Goal: Task Accomplishment & Management: Manage account settings

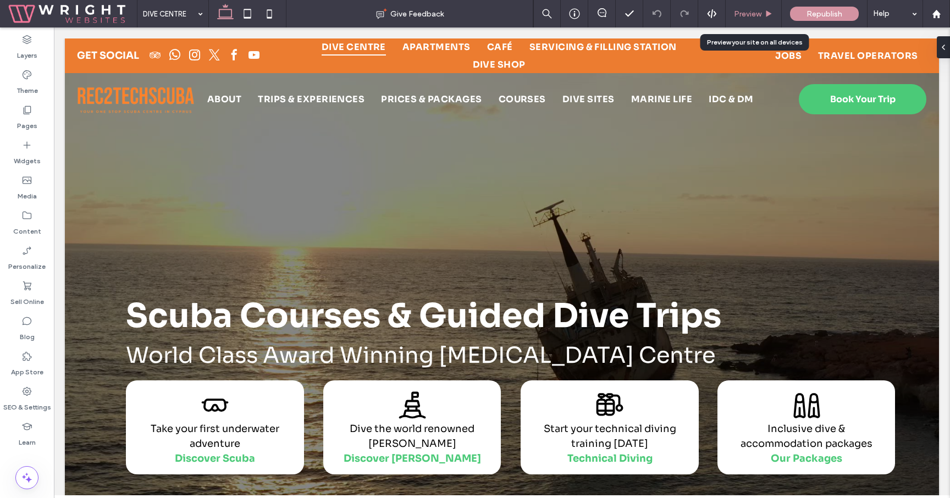
click at [749, 6] on div "Preview" at bounding box center [754, 13] width 56 height 27
click at [749, 16] on span "Preview" at bounding box center [747, 13] width 27 height 9
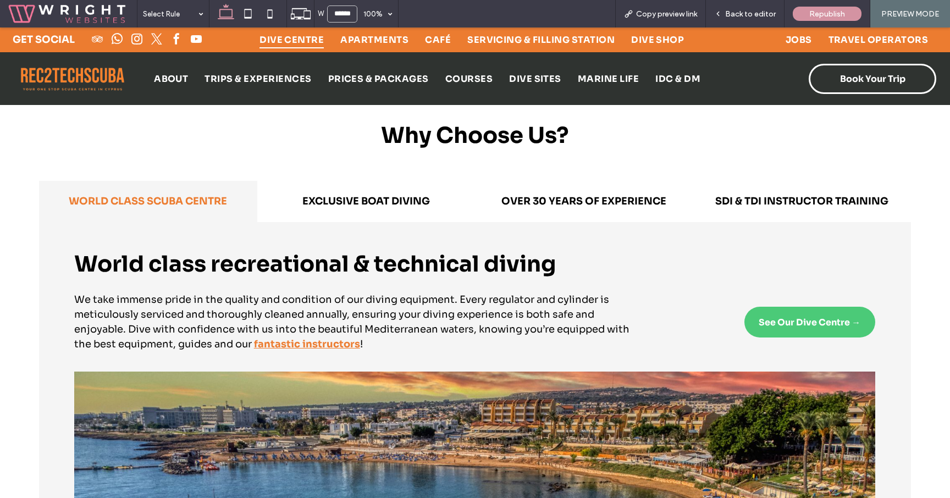
scroll to position [1111, 0]
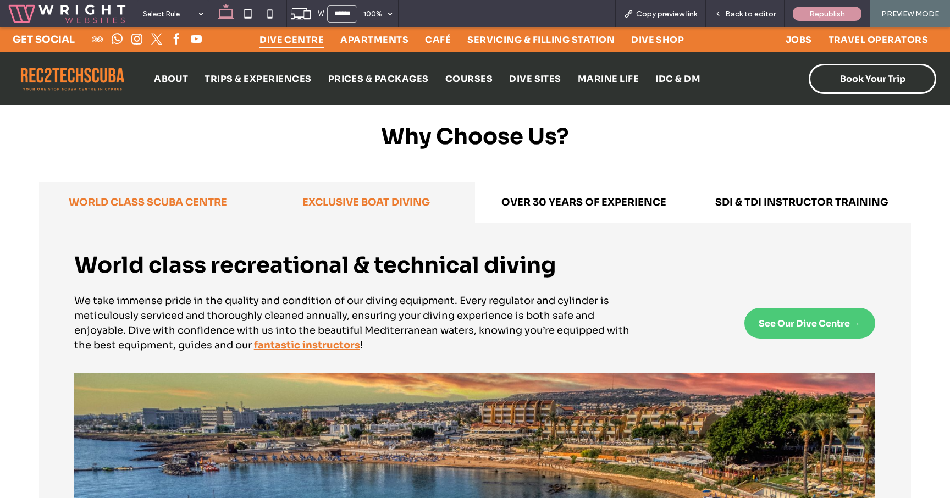
click at [383, 195] on h4 "EXCLUSIVE BOAT DIVING" at bounding box center [366, 202] width 205 height 15
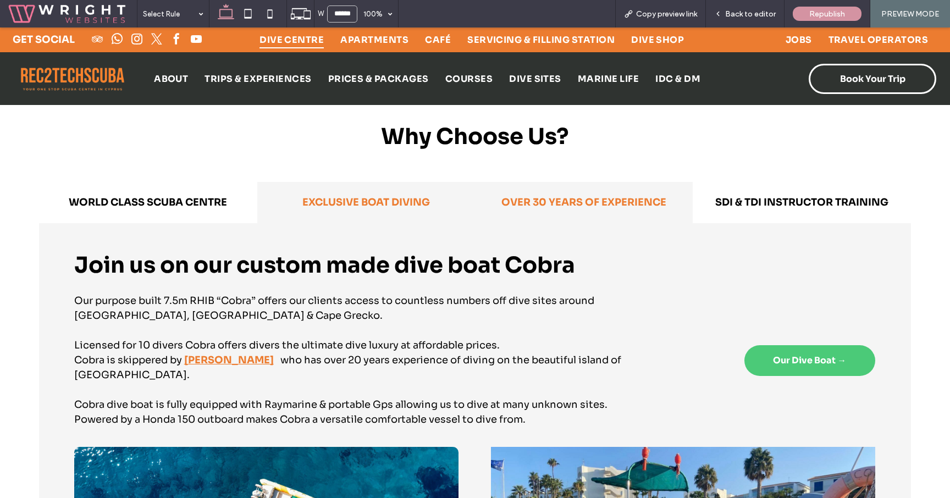
click at [565, 195] on h4 "OVER 30 YEARS OF EXPERIENCE" at bounding box center [584, 202] width 205 height 15
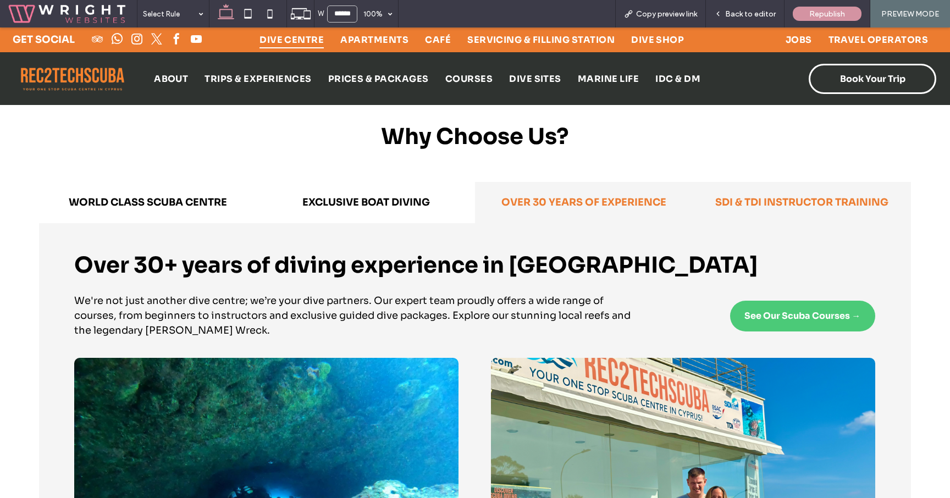
click at [758, 182] on div "SDI & TDI INSTRUCTOR TRAINING" at bounding box center [802, 202] width 218 height 41
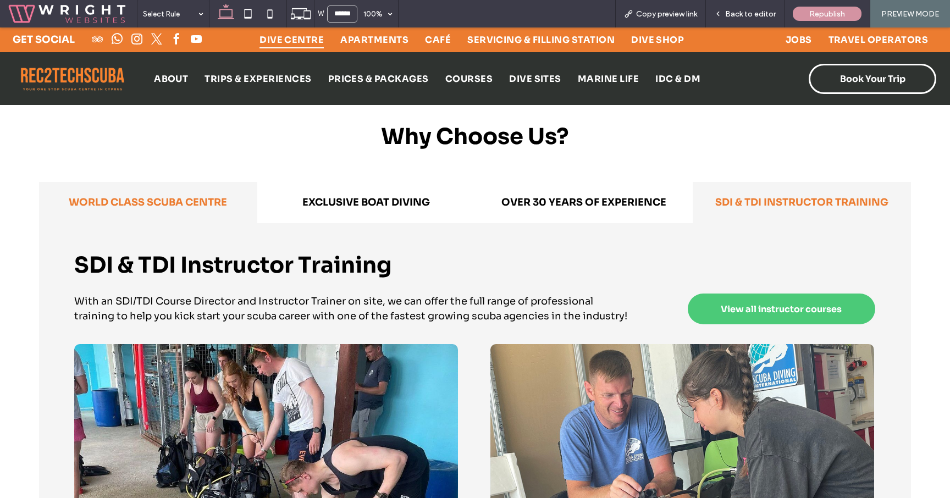
click at [230, 195] on h4 "WORLD CLASS SCUBA CENTRE" at bounding box center [148, 202] width 205 height 15
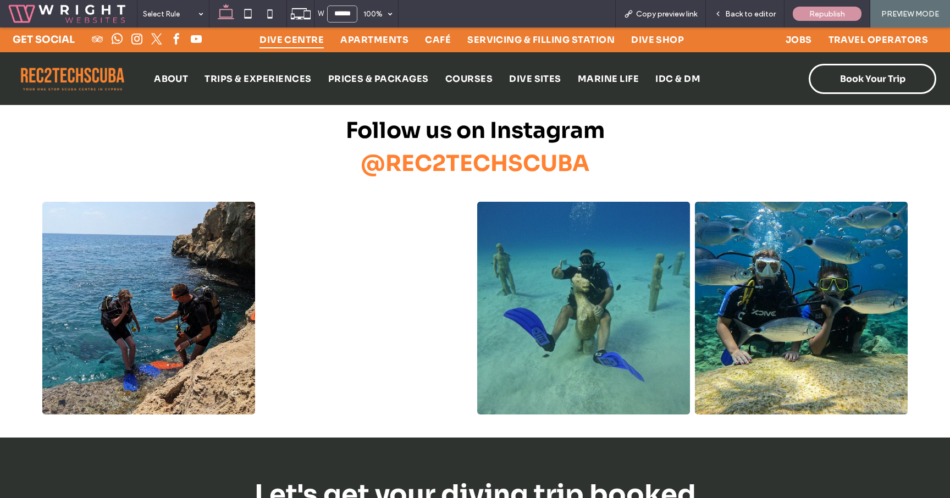
scroll to position [6179, 0]
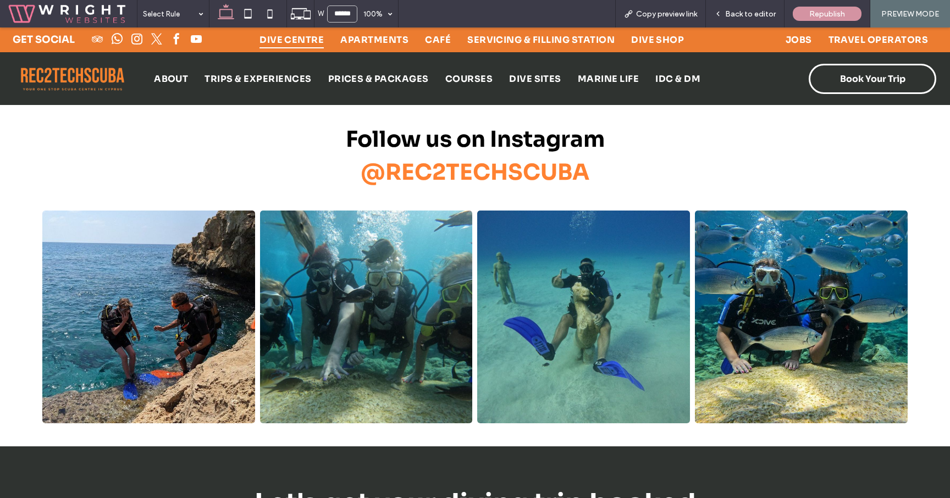
select select "**********"
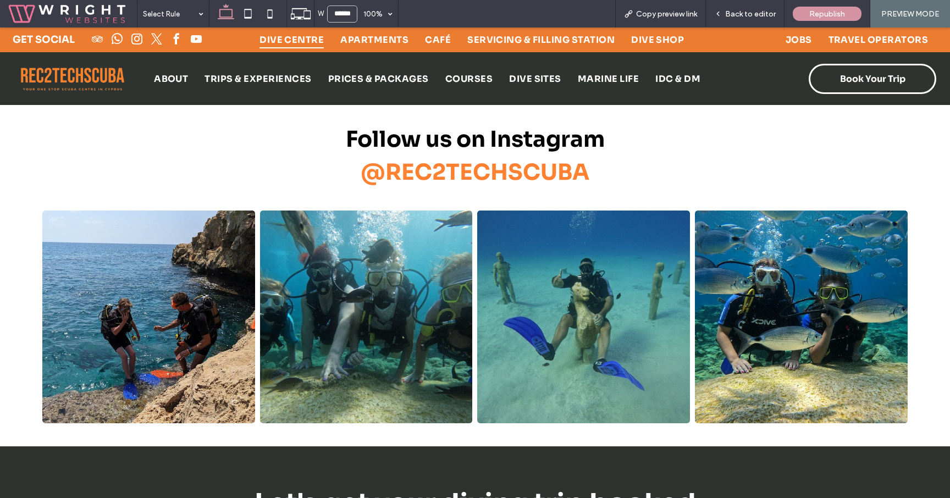
select select "**********"
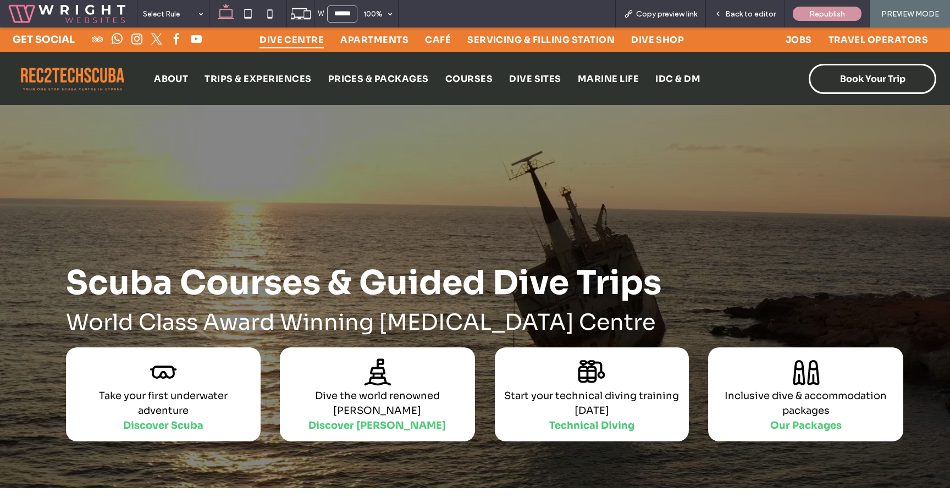
scroll to position [0, 0]
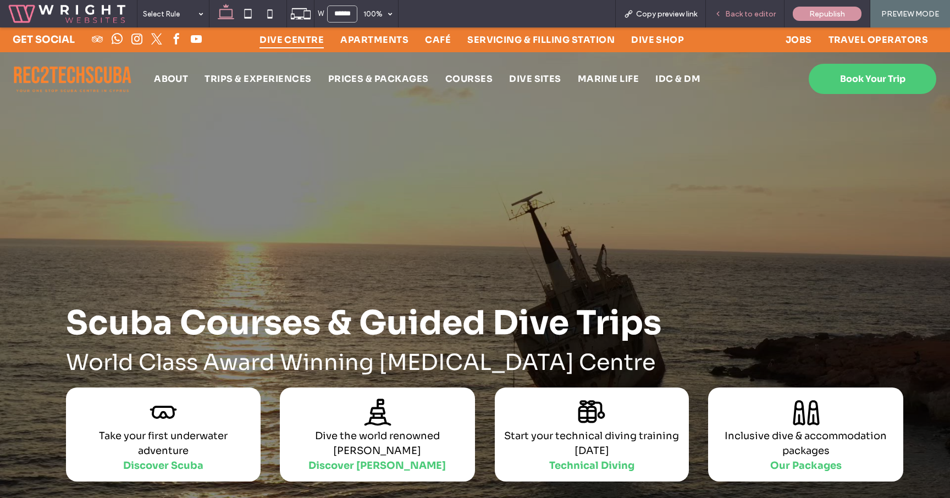
click at [734, 15] on span "Back to editor" at bounding box center [750, 13] width 51 height 9
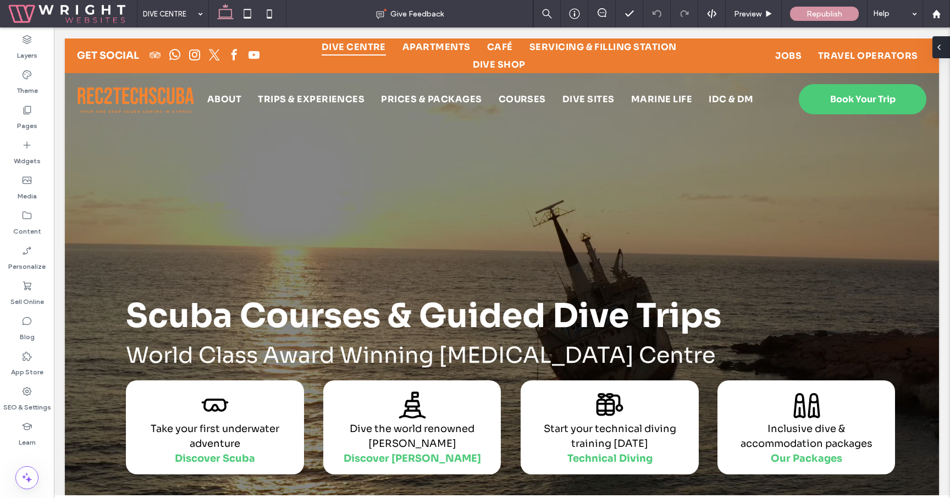
click at [944, 53] on div at bounding box center [942, 47] width 18 height 22
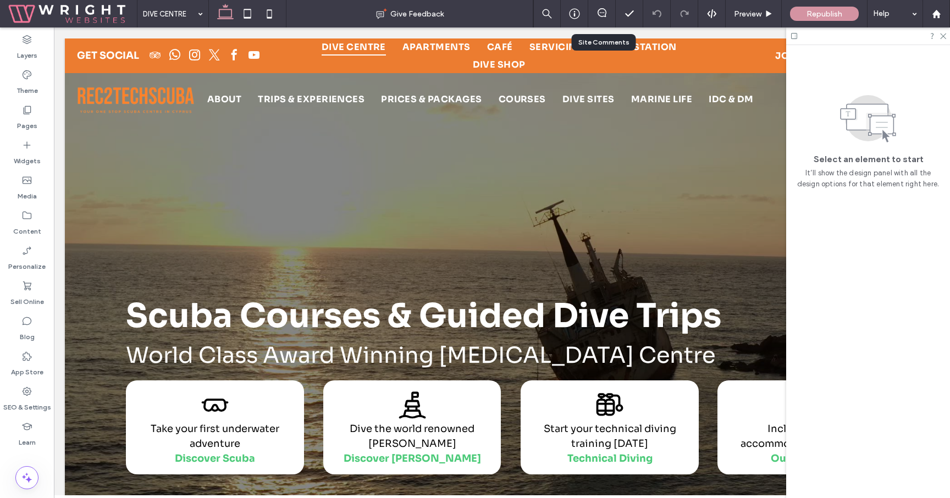
click at [596, 18] on div at bounding box center [601, 13] width 27 height 11
click at [605, 15] on use at bounding box center [602, 12] width 9 height 9
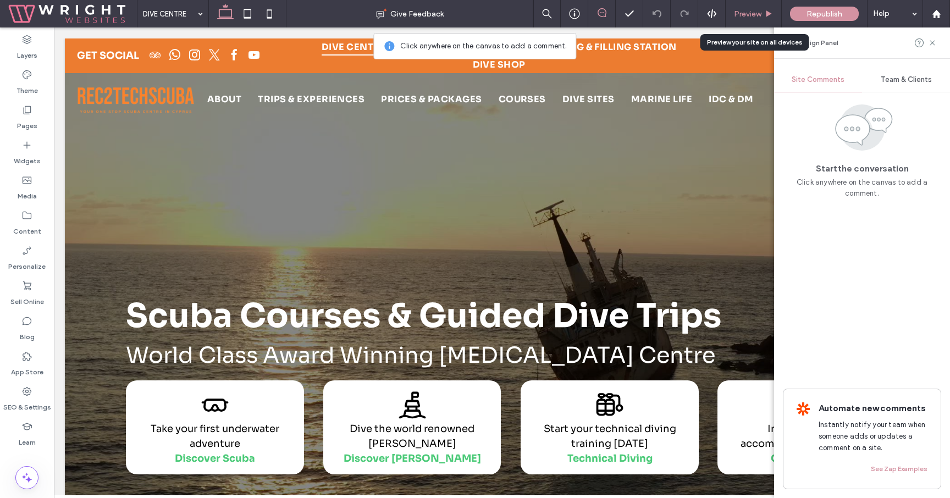
click at [755, 6] on div "Preview" at bounding box center [754, 13] width 56 height 27
click at [758, 15] on span "Preview" at bounding box center [747, 13] width 27 height 9
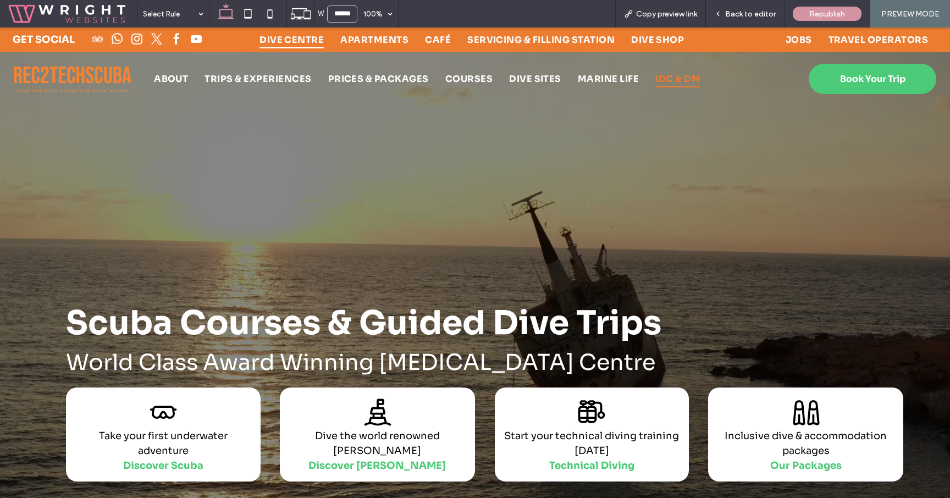
click at [655, 82] on span "IDC & DM" at bounding box center [677, 78] width 45 height 17
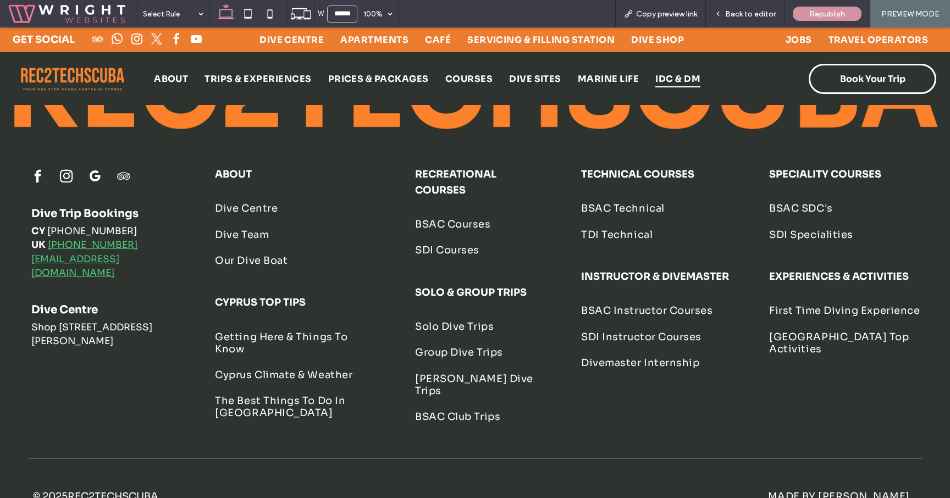
scroll to position [1643, 0]
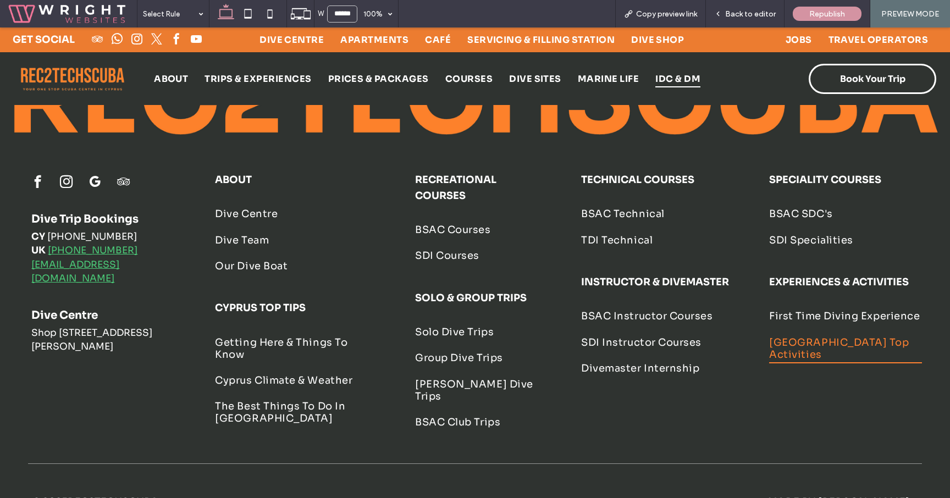
click at [801, 333] on span "[GEOGRAPHIC_DATA] Top Activities" at bounding box center [845, 348] width 153 height 30
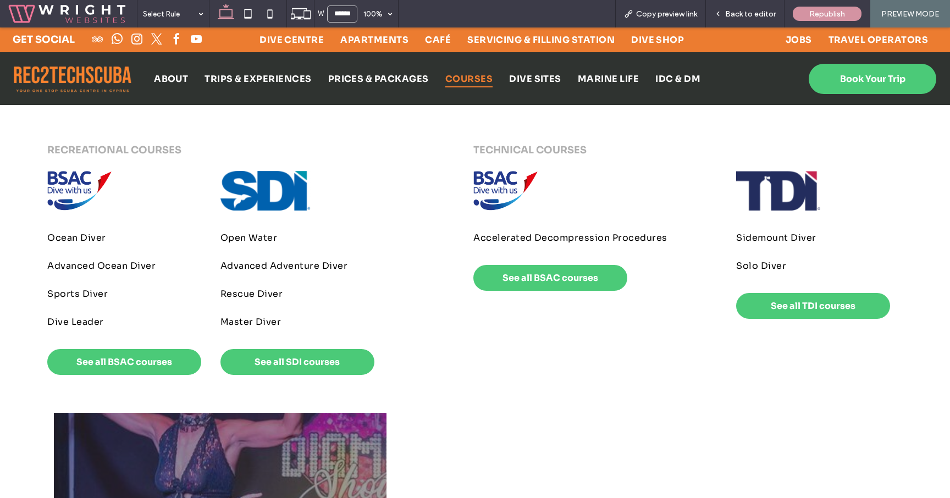
click at [481, 81] on span "COURSES" at bounding box center [468, 78] width 47 height 17
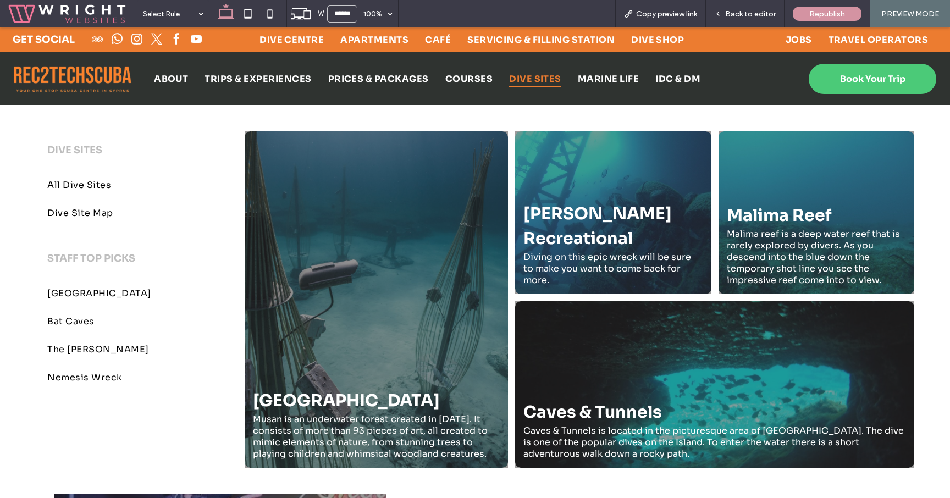
click at [524, 86] on span "DIVE SITES" at bounding box center [535, 78] width 52 height 17
click at [83, 194] on link "All Dive Sites" at bounding box center [113, 185] width 133 height 28
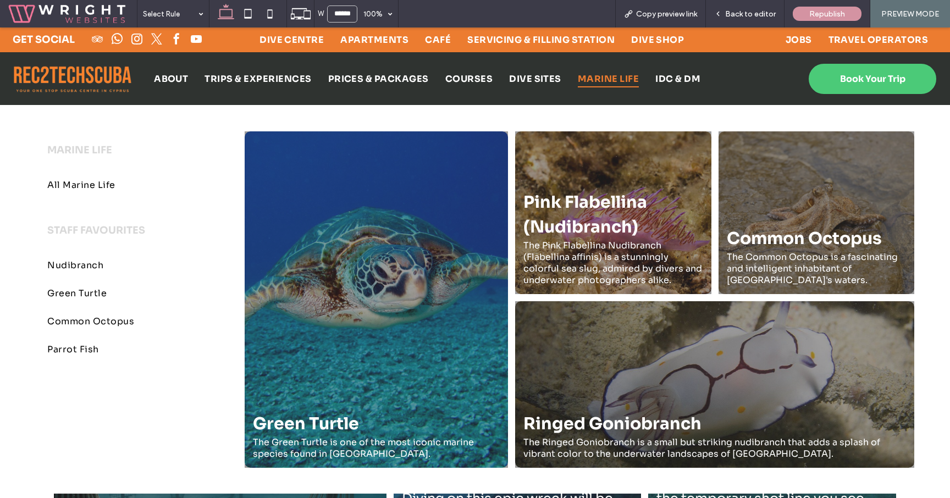
click at [611, 80] on span "MARINE LIFE" at bounding box center [608, 78] width 61 height 17
click at [673, 78] on span "IDC & DM" at bounding box center [677, 78] width 45 height 17
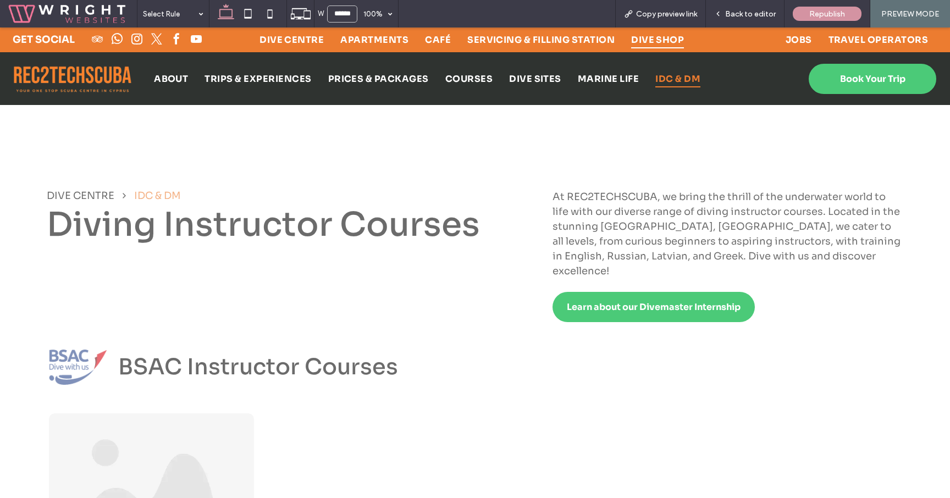
click at [641, 38] on span "DIVE SHOP" at bounding box center [657, 39] width 53 height 17
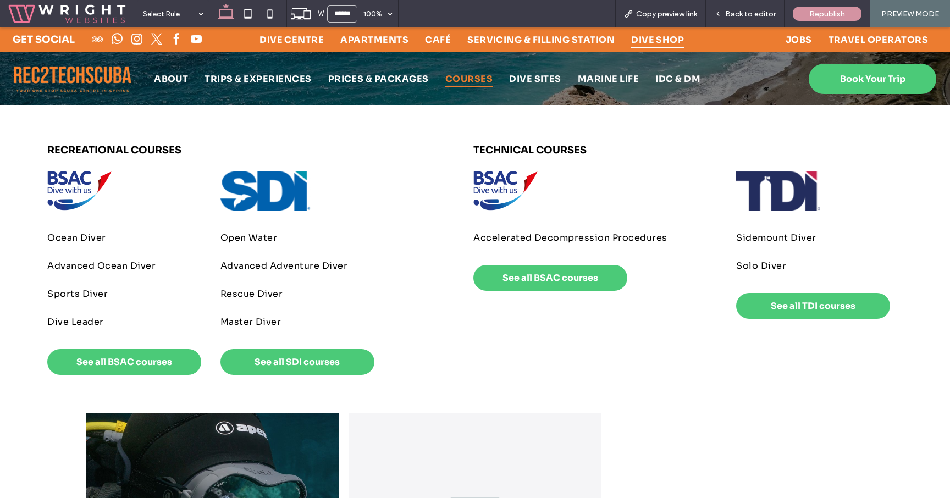
click at [455, 84] on span "COURSES" at bounding box center [468, 78] width 47 height 17
click at [465, 73] on span "COURSES" at bounding box center [468, 78] width 47 height 17
click at [56, 75] on img at bounding box center [72, 79] width 119 height 32
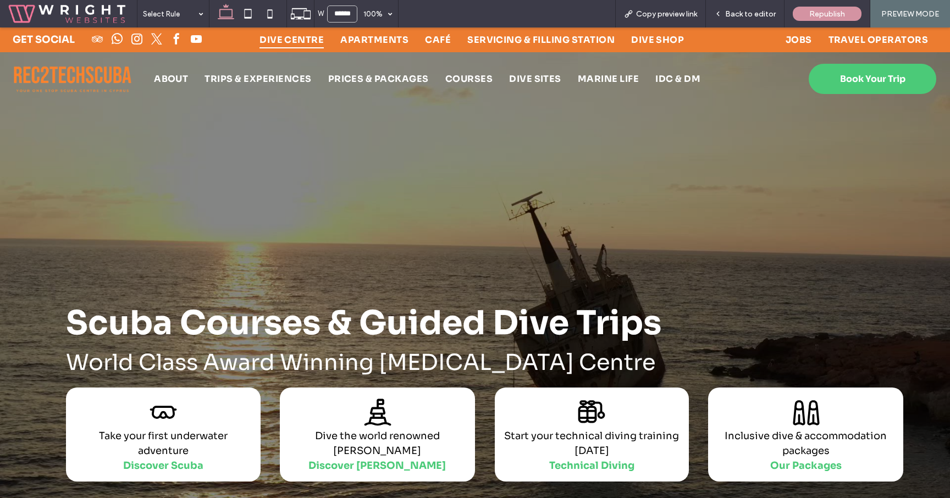
click at [174, 47] on link "facebook" at bounding box center [176, 40] width 16 height 19
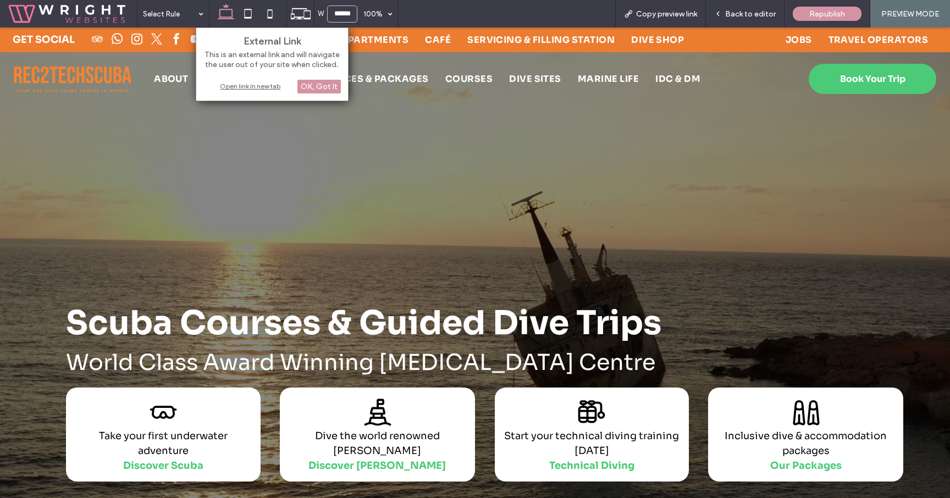
click at [261, 84] on div "Open link in new tab" at bounding box center [271, 86] width 137 height 12
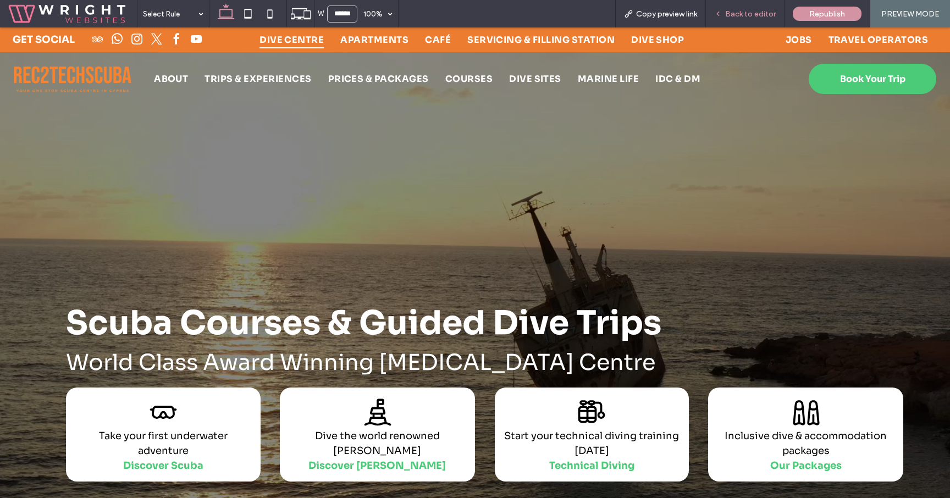
click at [735, 24] on div "Back to editor" at bounding box center [745, 13] width 79 height 27
click at [180, 38] on span "facebook" at bounding box center [177, 39] width 18 height 18
click at [737, 33] on ul "Jobs TRAVEL OPERATORS" at bounding box center [828, 39] width 217 height 17
click at [737, 12] on span "Back to editor" at bounding box center [750, 13] width 51 height 9
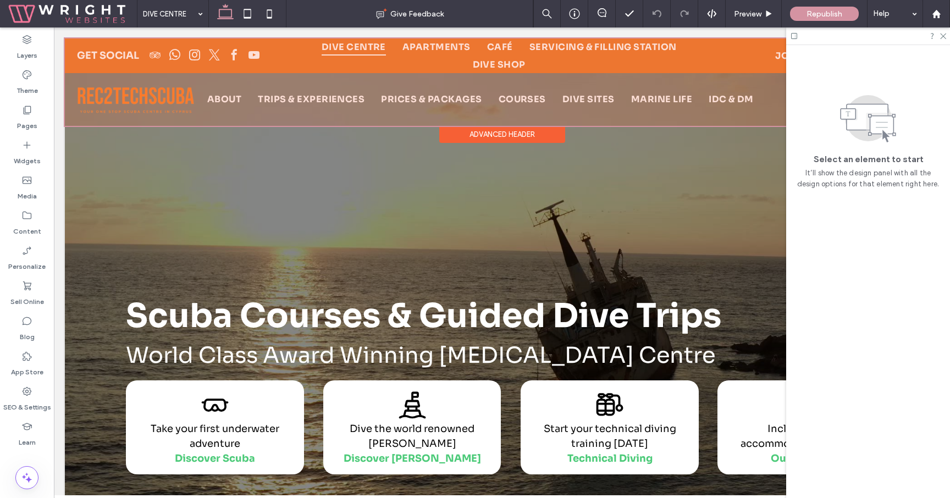
click at [200, 51] on div at bounding box center [502, 81] width 874 height 87
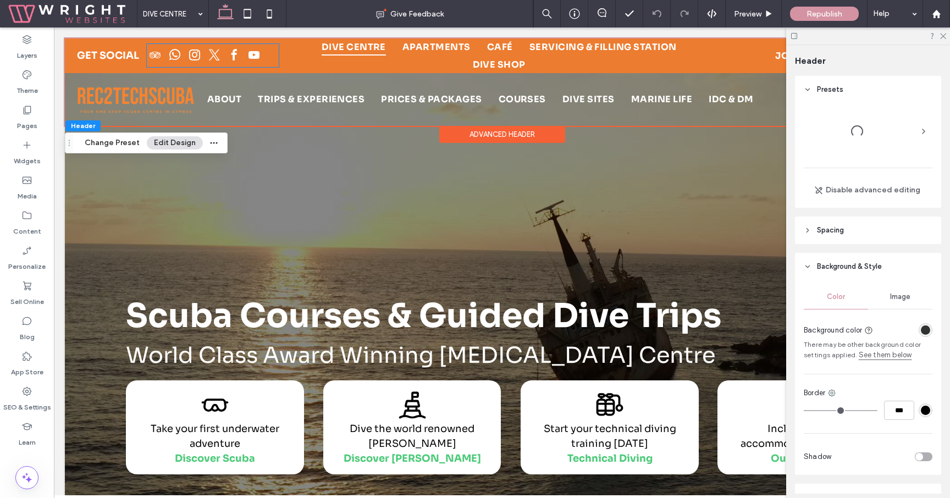
click at [200, 51] on span "instagram" at bounding box center [194, 55] width 16 height 16
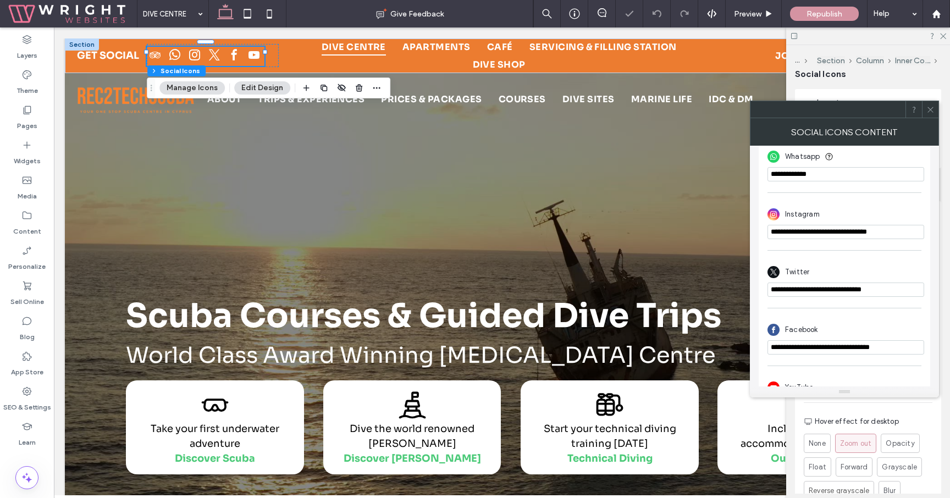
scroll to position [370, 0]
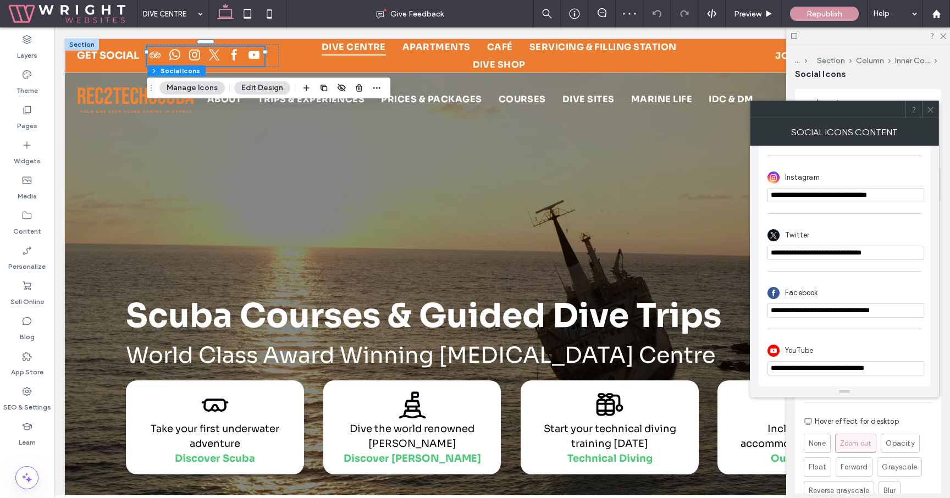
click at [868, 310] on input "**********" at bounding box center [846, 311] width 157 height 14
paste input "**"
type input "**********"
click at [896, 291] on div "Facebook" at bounding box center [845, 293] width 154 height 21
click at [931, 109] on icon at bounding box center [931, 110] width 8 height 8
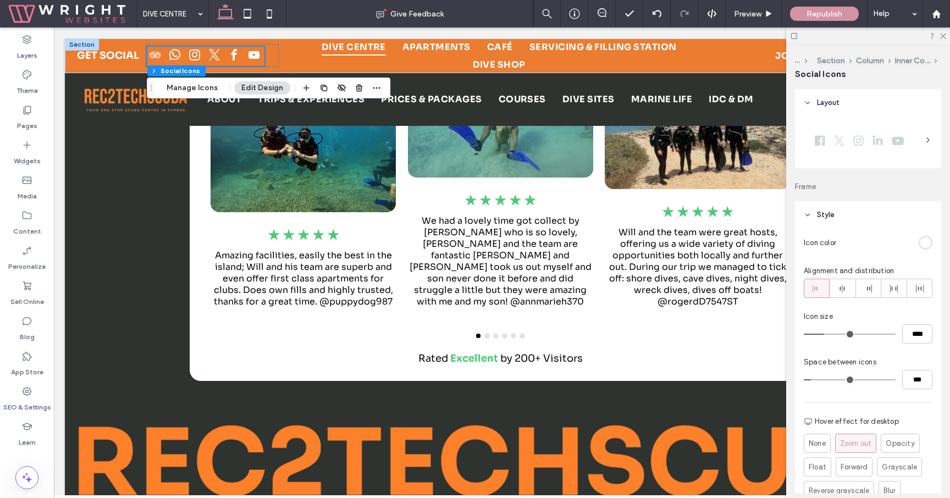
scroll to position [6822, 0]
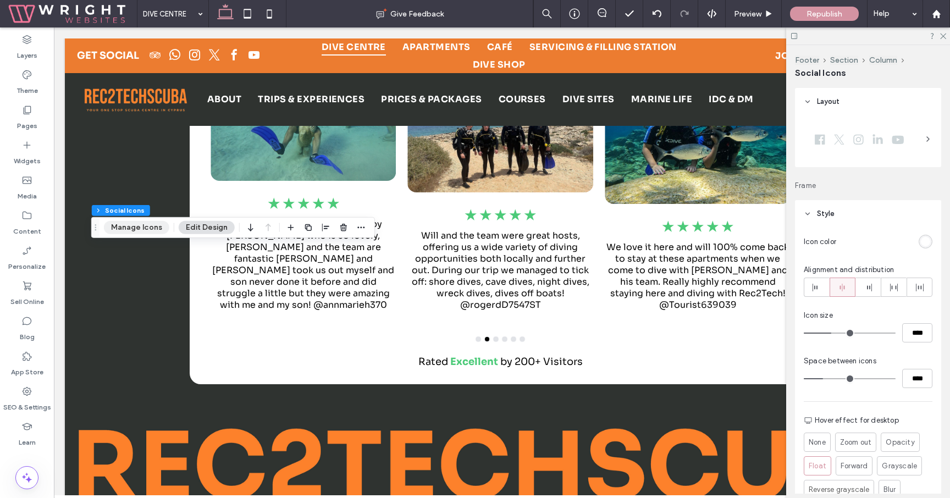
click at [148, 226] on button "Manage Icons" at bounding box center [136, 227] width 65 height 13
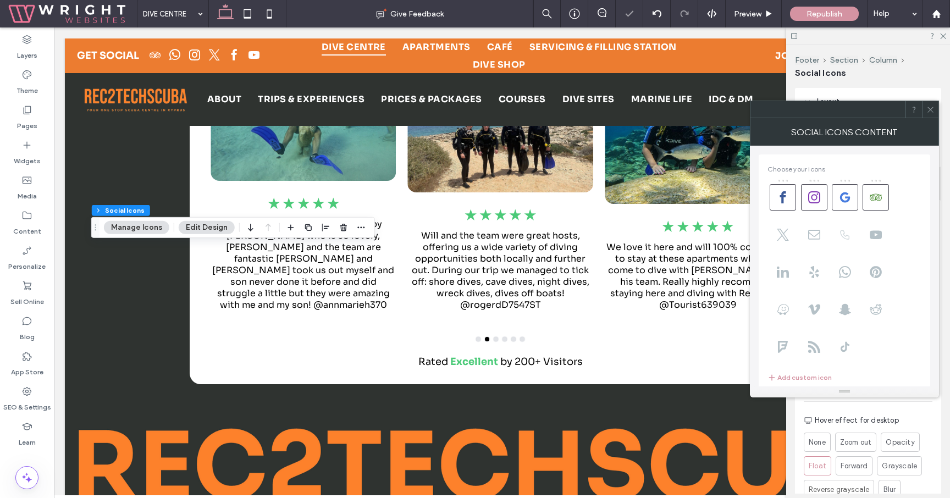
scroll to position [252, 0]
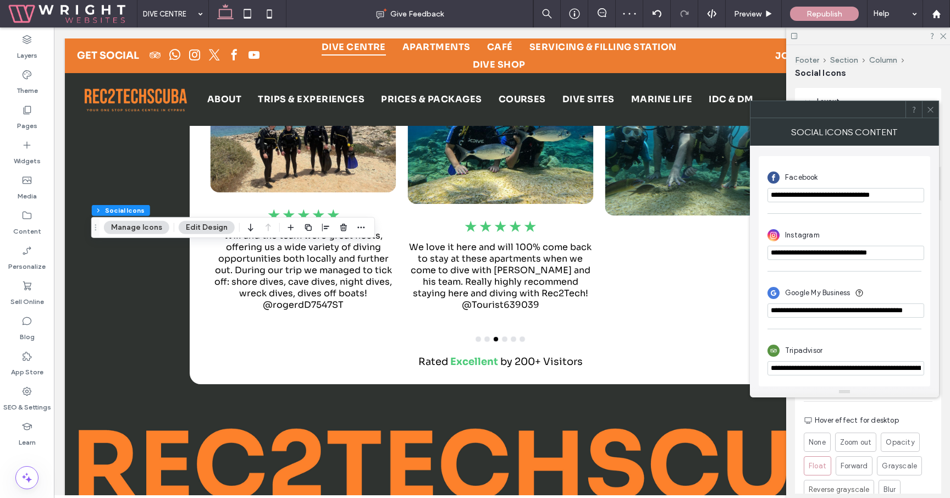
click at [898, 188] on input "**********" at bounding box center [846, 195] width 157 height 14
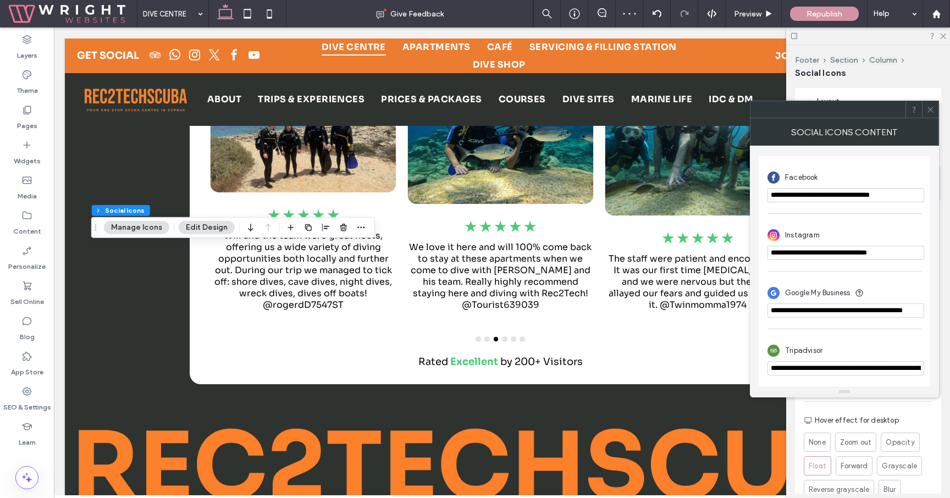
paste input "**"
type input "**********"
click at [902, 174] on div "Facebook" at bounding box center [845, 177] width 154 height 21
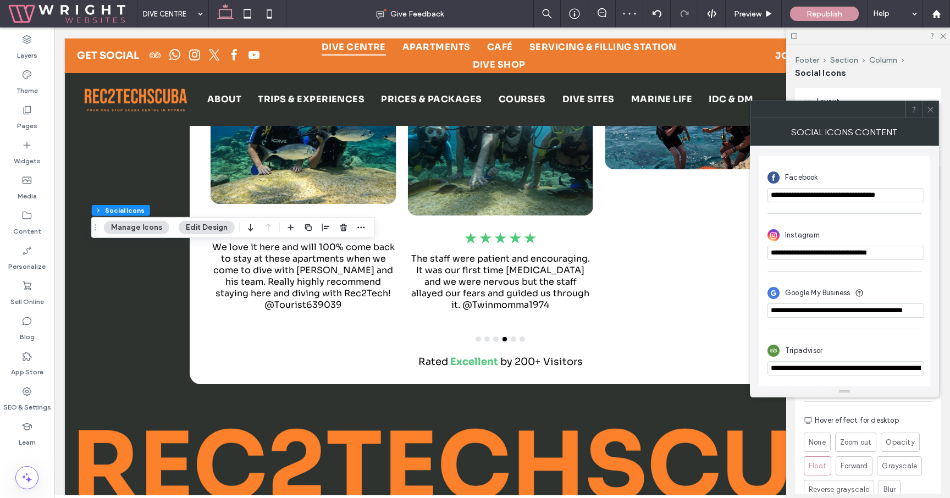
click at [933, 114] on span at bounding box center [931, 109] width 8 height 16
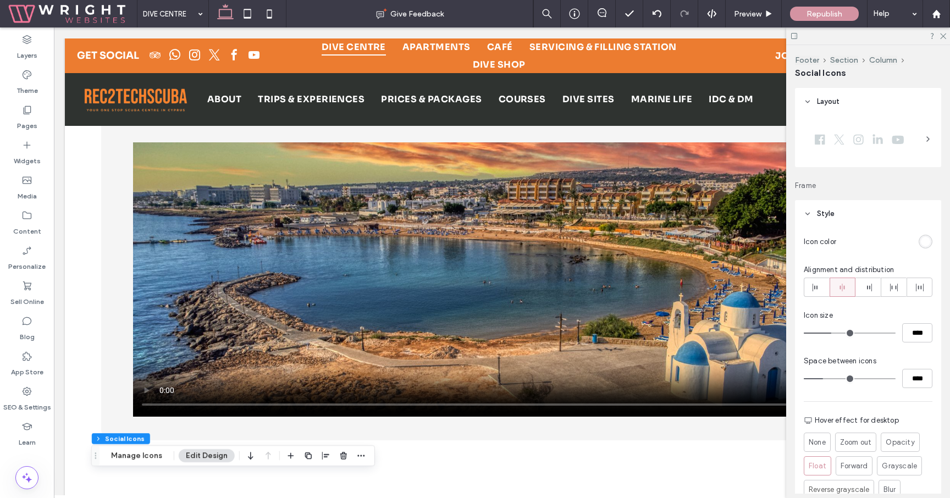
scroll to position [0, 0]
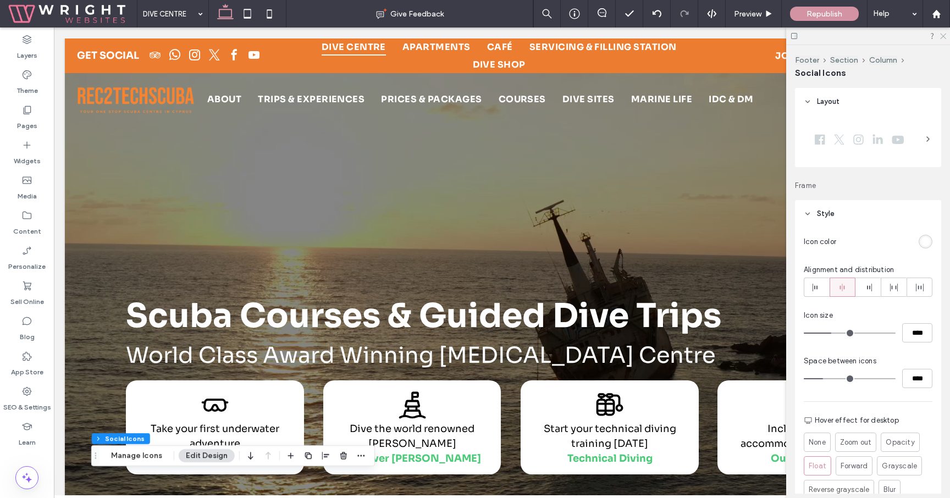
click at [945, 37] on use at bounding box center [943, 37] width 6 height 6
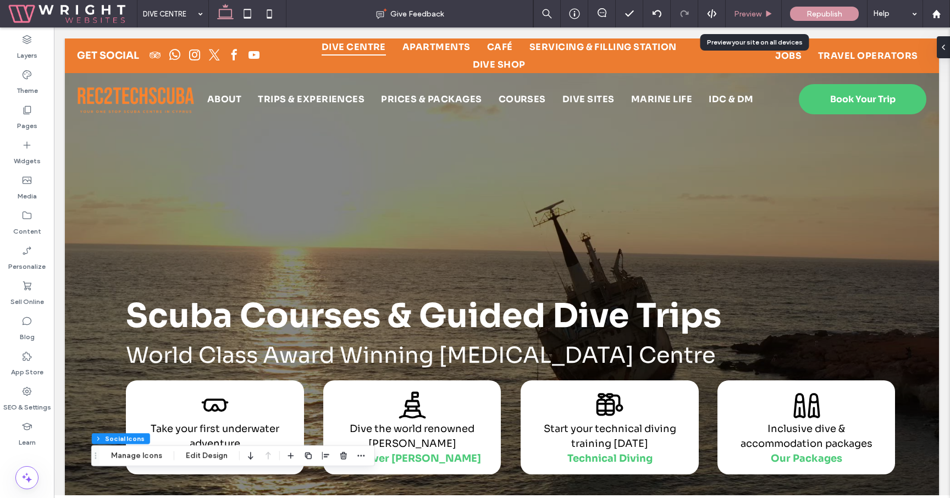
click at [760, 13] on span "Preview" at bounding box center [747, 13] width 27 height 9
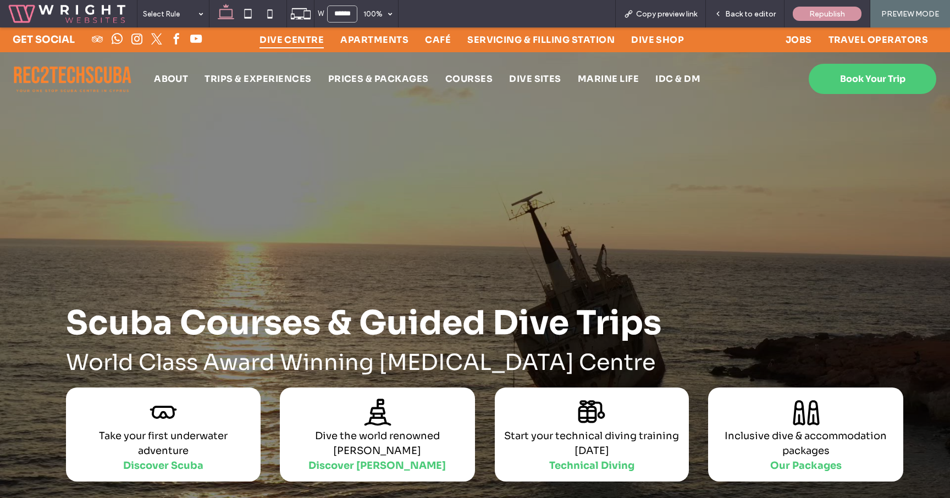
click at [196, 42] on span "youtube" at bounding box center [197, 39] width 18 height 18
click at [198, 43] on span "youtube" at bounding box center [197, 39] width 18 height 18
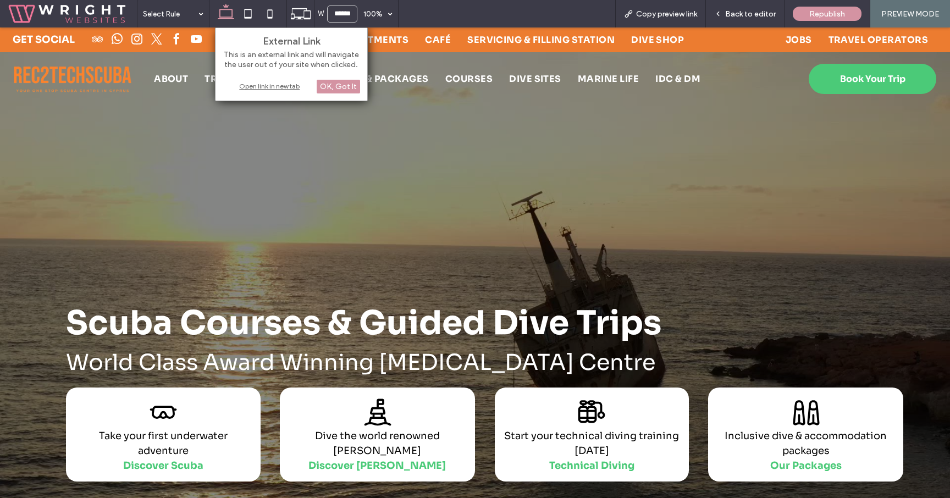
click at [280, 84] on div "Open link in new tab" at bounding box center [291, 86] width 137 height 12
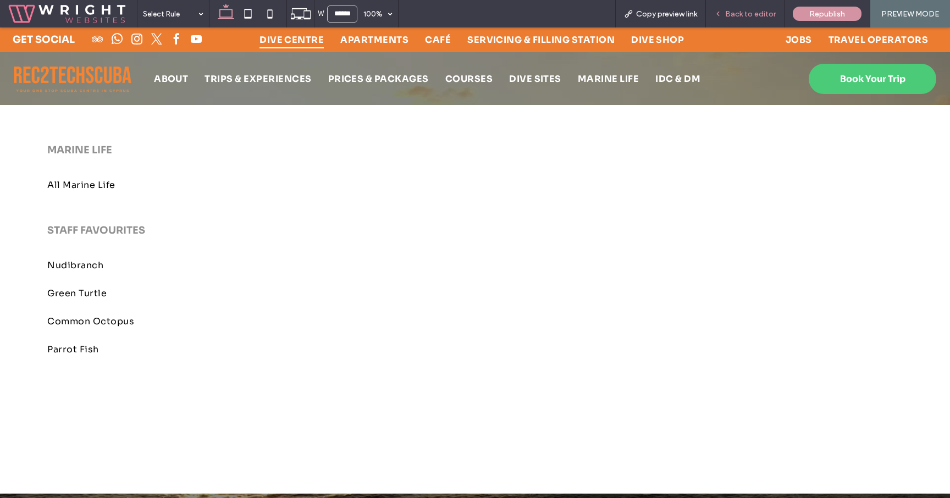
click at [751, 8] on div "Back to editor" at bounding box center [745, 13] width 79 height 27
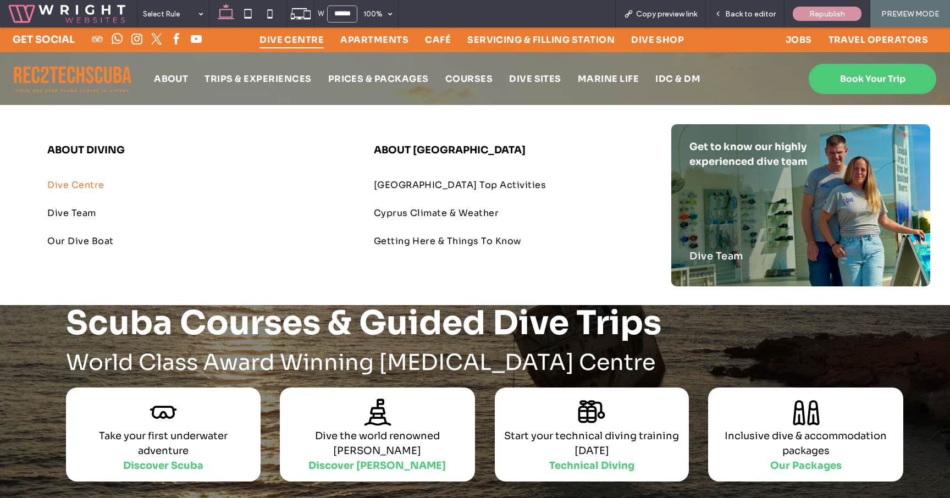
click at [91, 184] on span "Dive Centre" at bounding box center [75, 185] width 57 height 12
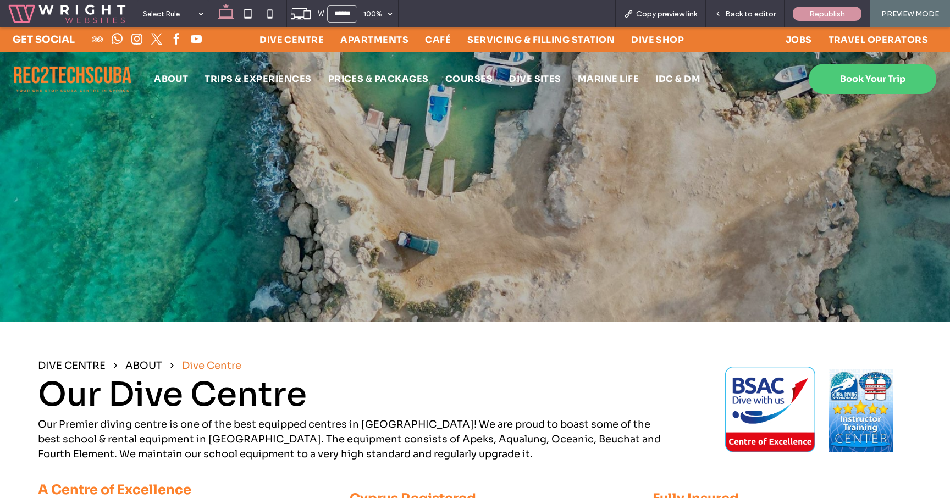
click at [100, 78] on img at bounding box center [72, 79] width 119 height 32
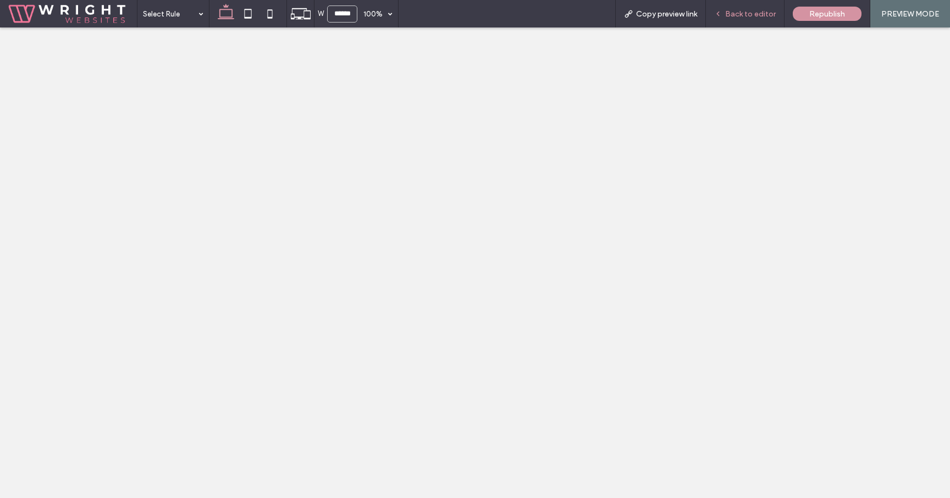
click at [745, 16] on span "Back to editor" at bounding box center [750, 13] width 51 height 9
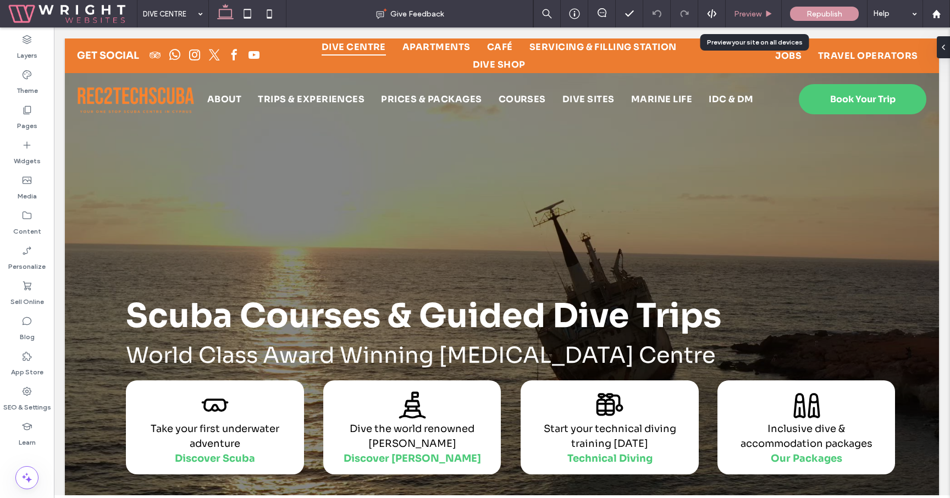
click at [762, 9] on div "Preview" at bounding box center [754, 13] width 56 height 9
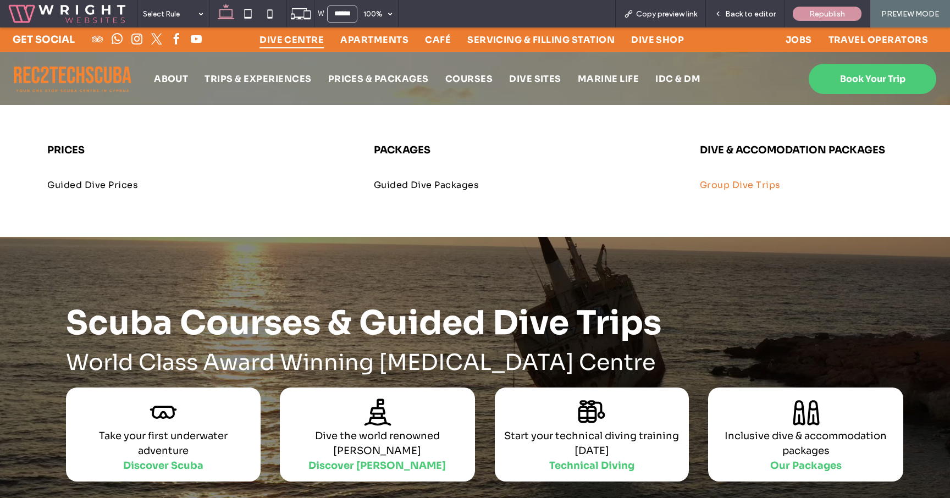
click at [713, 189] on span "Group Dive Trips" at bounding box center [740, 185] width 81 height 12
click at [774, 10] on span "Back to editor" at bounding box center [750, 13] width 51 height 9
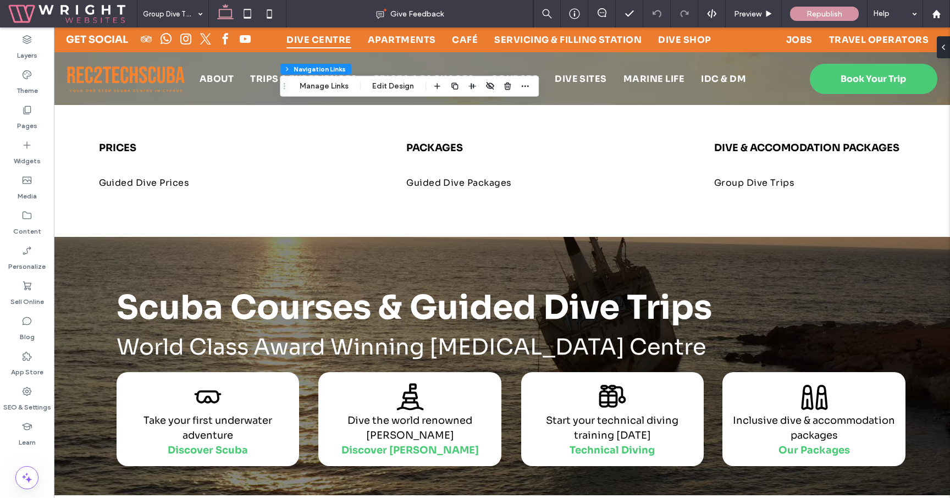
click at [332, 92] on div "Header Section Column Navigation Links Manage Links Edit Design" at bounding box center [409, 86] width 259 height 21
click at [332, 89] on button "Manage Links" at bounding box center [324, 86] width 63 height 13
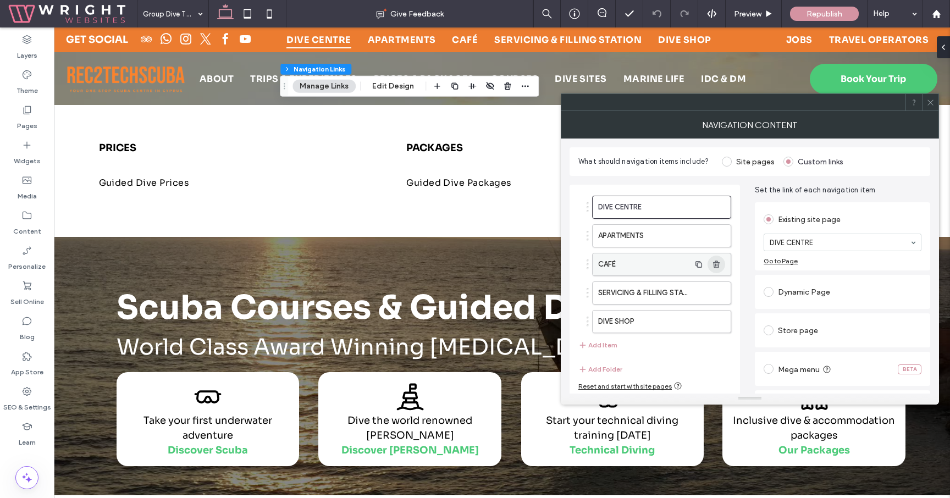
click at [719, 266] on icon "button" at bounding box center [716, 264] width 9 height 9
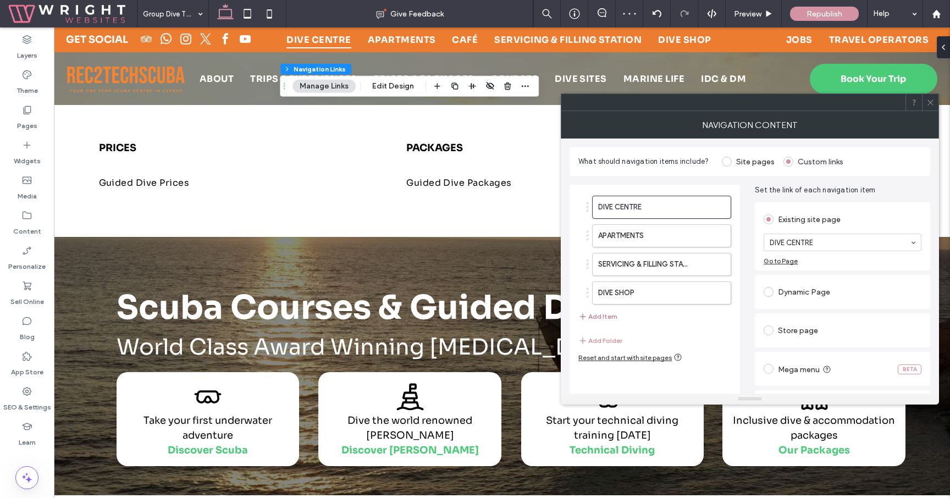
click at [601, 317] on button "Add Item" at bounding box center [597, 316] width 39 height 13
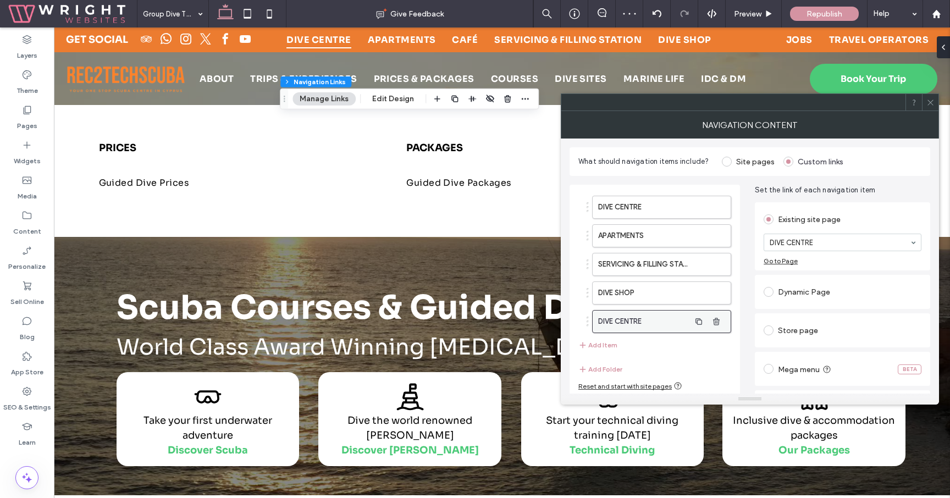
click at [644, 322] on label "DIVE CENTRE" at bounding box center [644, 322] width 92 height 22
type input "*****"
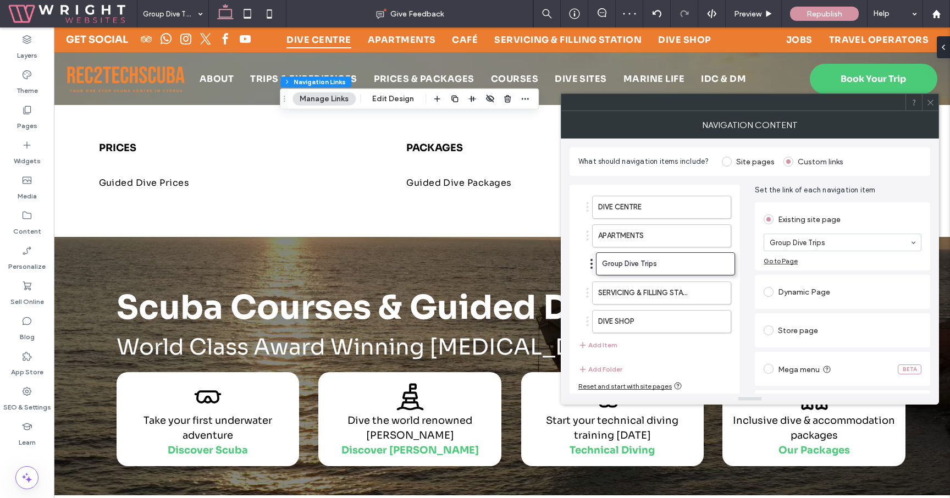
drag, startPoint x: 588, startPoint y: 322, endPoint x: 592, endPoint y: 264, distance: 57.9
drag, startPoint x: 718, startPoint y: 292, endPoint x: 665, endPoint y: 287, distance: 52.5
click at [665, 287] on div "SERVICING & FILLING STATION" at bounding box center [661, 293] width 139 height 23
click at [717, 292] on use "button" at bounding box center [716, 292] width 7 height 7
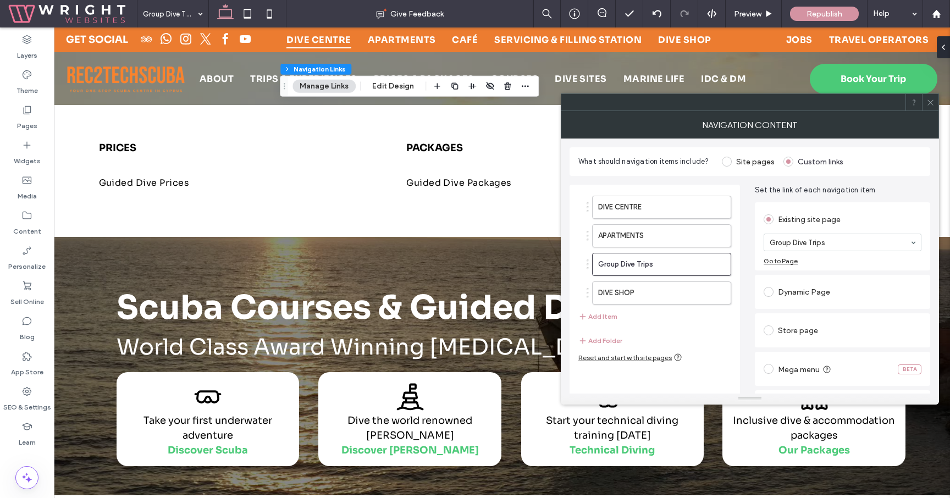
click at [930, 106] on icon at bounding box center [931, 102] width 8 height 8
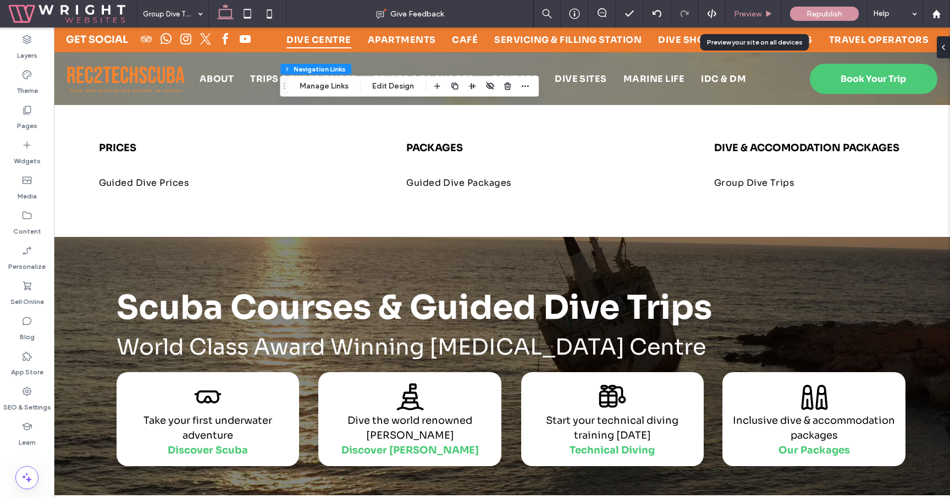
click at [750, 15] on span "Preview" at bounding box center [747, 13] width 27 height 9
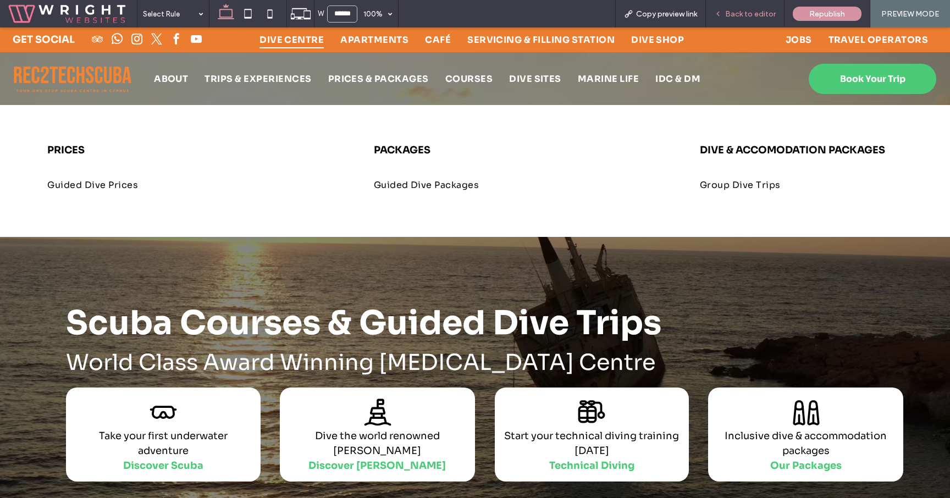
click at [730, 6] on div "Back to editor" at bounding box center [745, 13] width 79 height 27
click at [778, 8] on div "Back to editor" at bounding box center [745, 13] width 79 height 27
click at [751, 15] on span "Back to editor" at bounding box center [750, 13] width 51 height 9
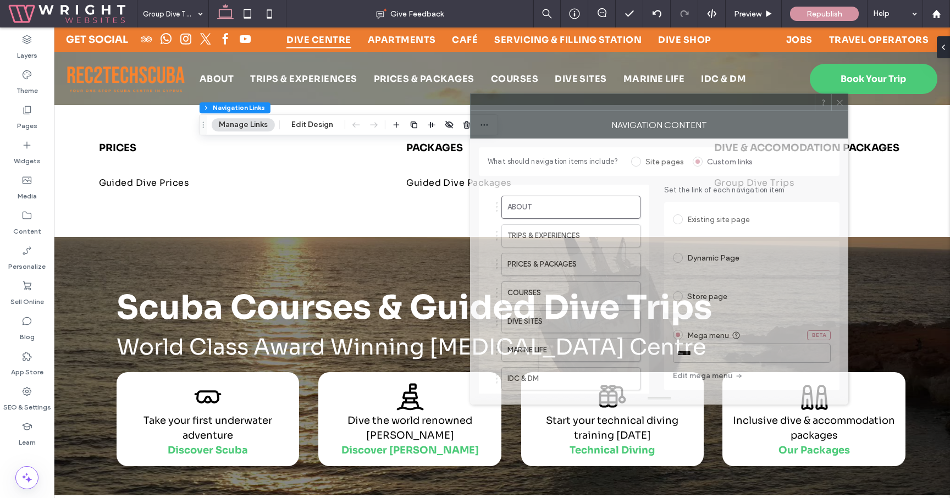
drag, startPoint x: 722, startPoint y: 110, endPoint x: 497, endPoint y: 110, distance: 225.5
click at [497, 110] on div at bounding box center [643, 102] width 344 height 16
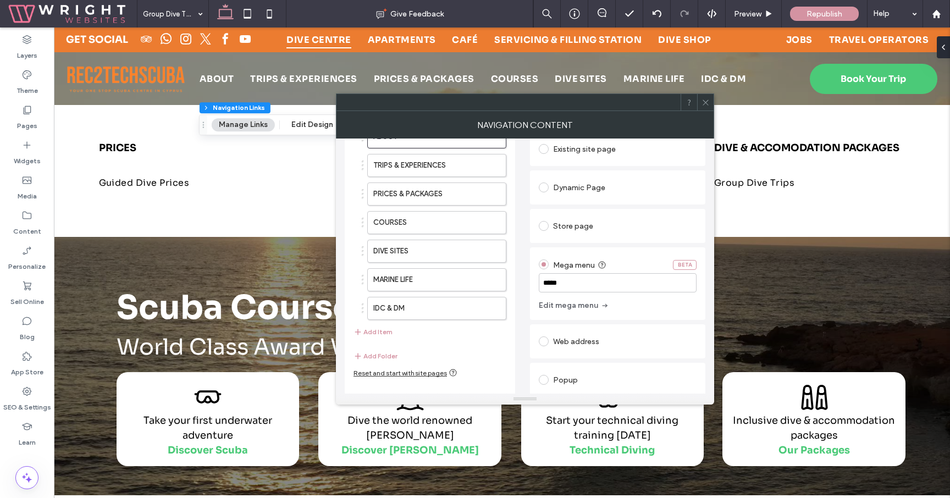
scroll to position [84, 0]
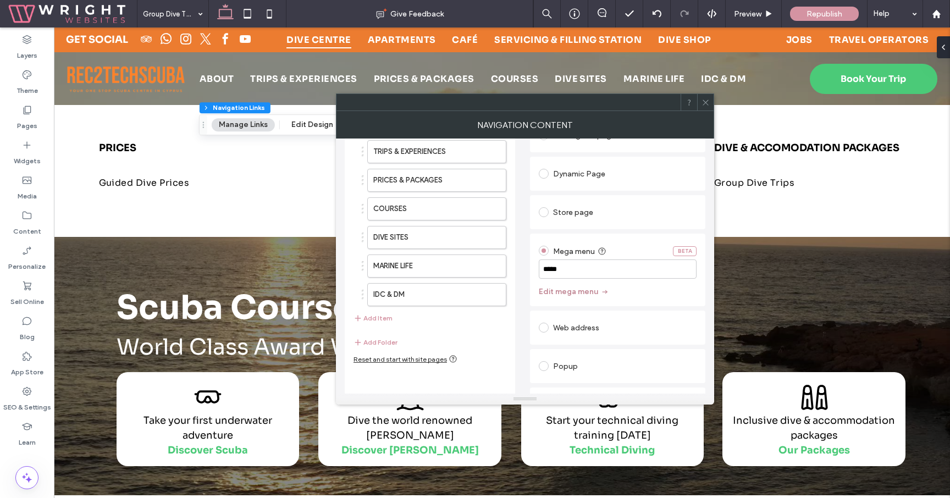
click at [578, 284] on button "Edit mega menu" at bounding box center [574, 292] width 70 height 18
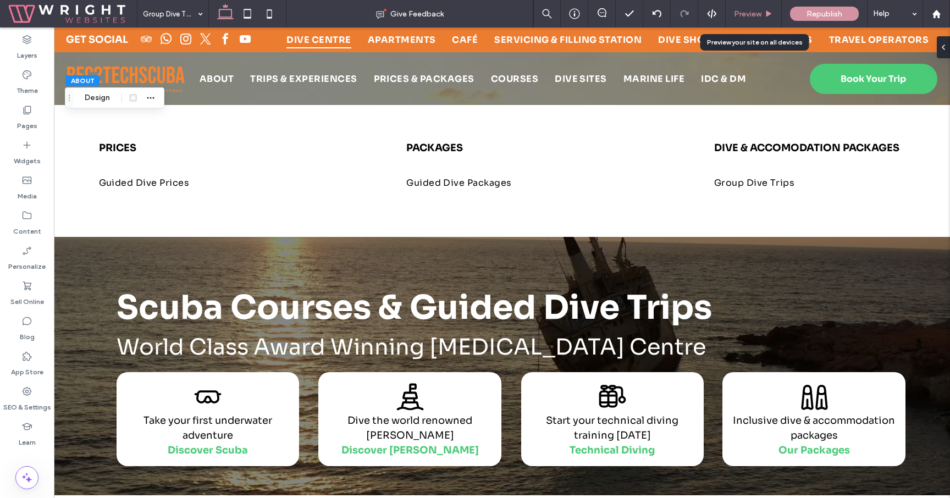
click at [753, 17] on span "Preview" at bounding box center [747, 13] width 27 height 9
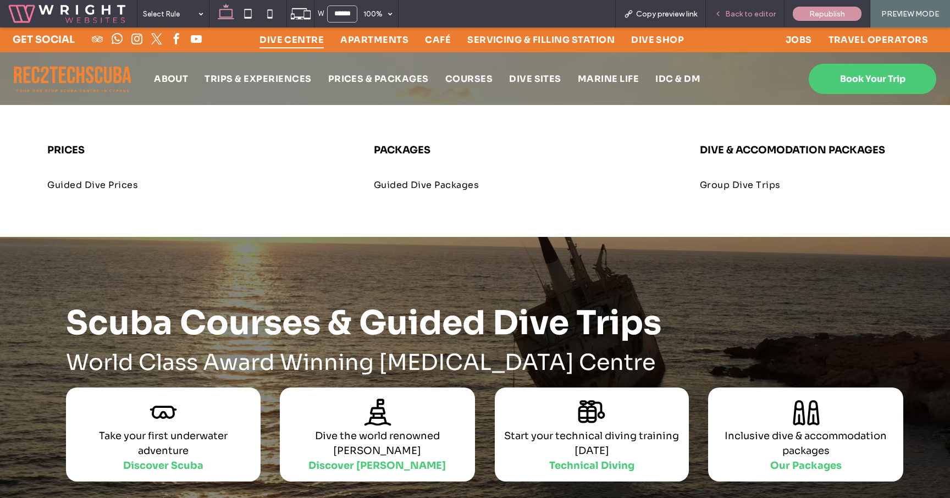
click at [759, 9] on span "Back to editor" at bounding box center [750, 13] width 51 height 9
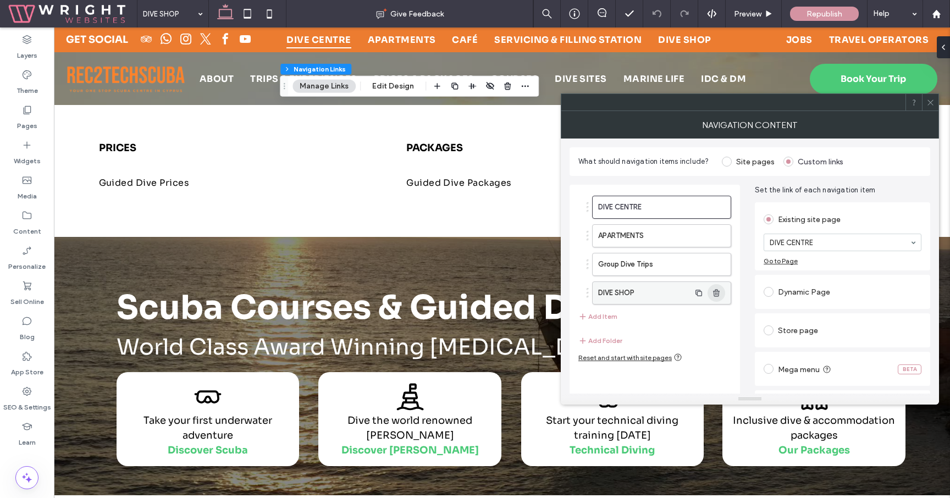
click at [718, 294] on use "button" at bounding box center [716, 292] width 7 height 7
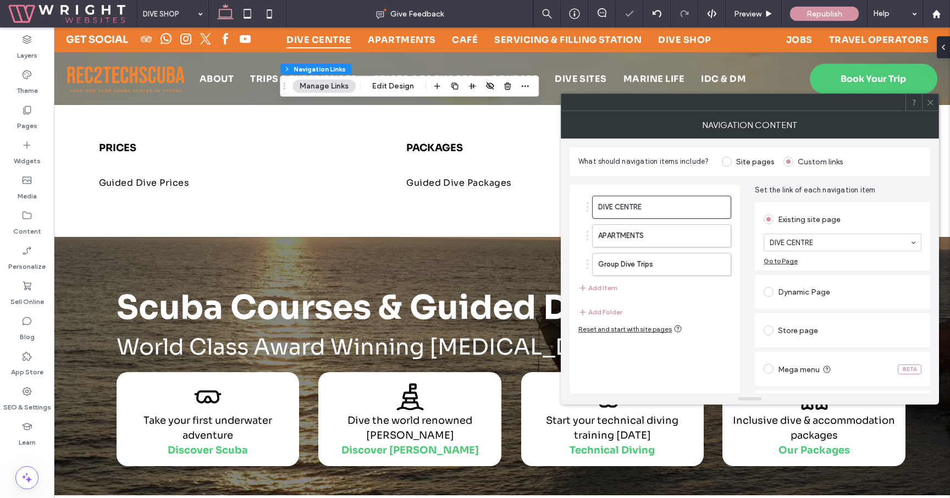
click at [931, 101] on icon at bounding box center [931, 102] width 8 height 8
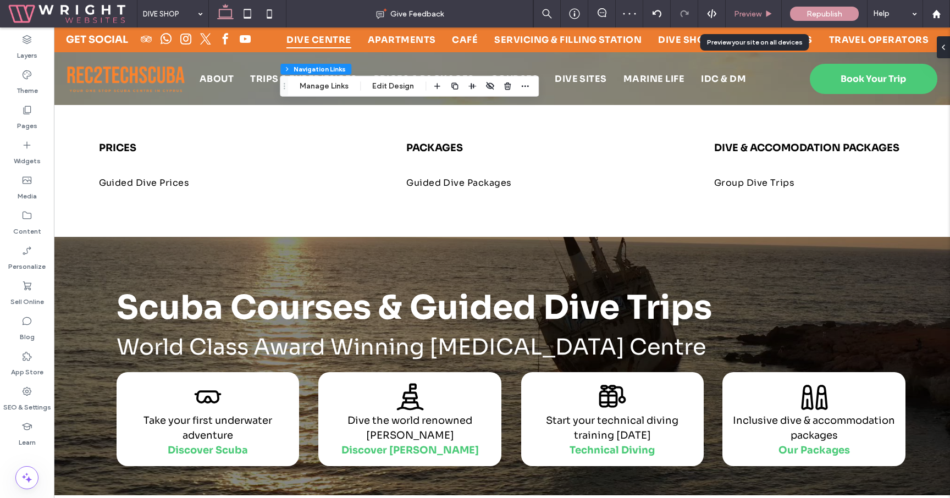
click at [743, 9] on span "Preview" at bounding box center [747, 13] width 27 height 9
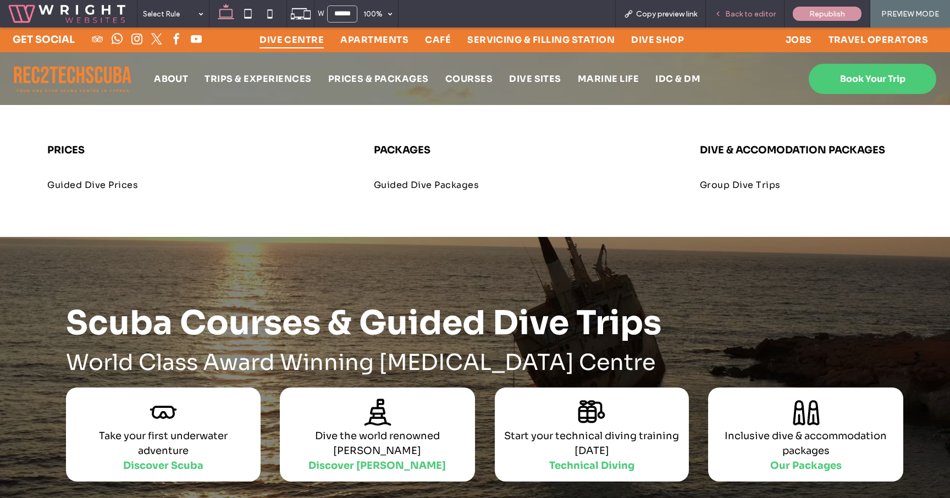
click at [742, 10] on span "Back to editor" at bounding box center [750, 13] width 51 height 9
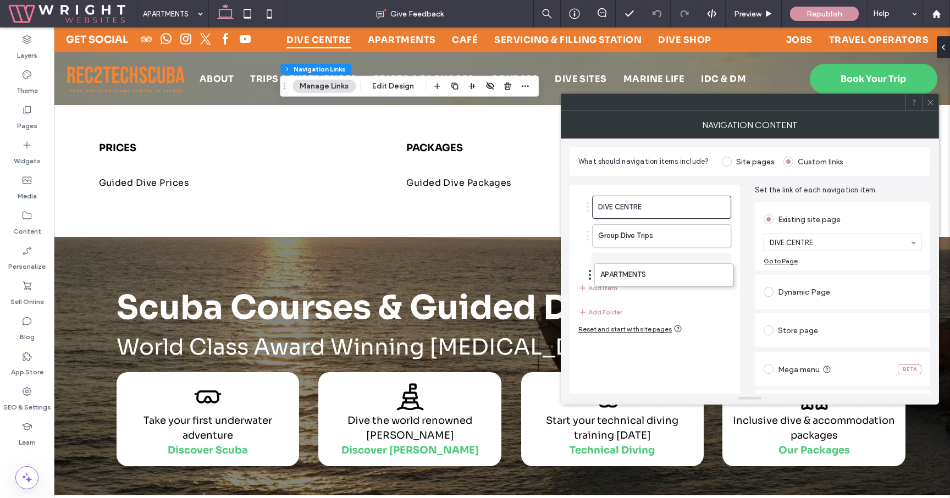
drag, startPoint x: 588, startPoint y: 235, endPoint x: 590, endPoint y: 274, distance: 39.1
click at [595, 285] on button "Add Item" at bounding box center [597, 288] width 39 height 13
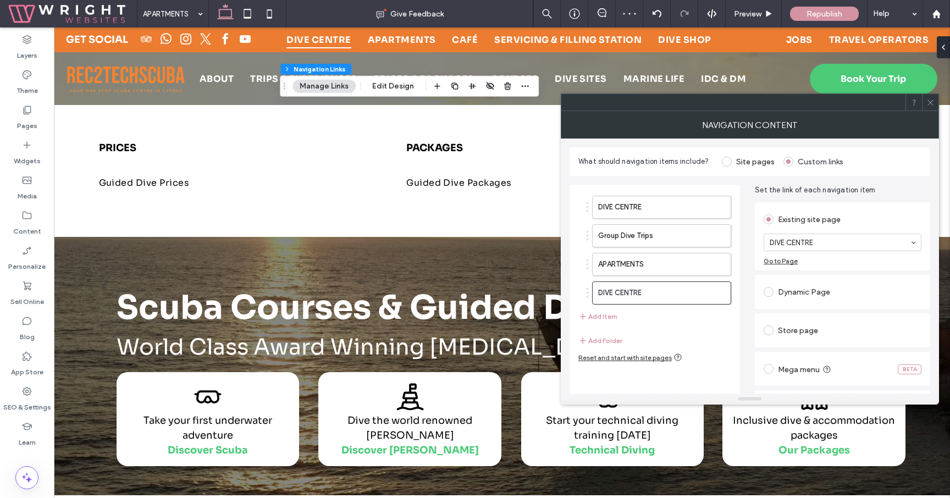
click at [588, 291] on div "DIVE CENTRE" at bounding box center [659, 293] width 145 height 23
drag, startPoint x: 588, startPoint y: 293, endPoint x: 589, endPoint y: 257, distance: 35.8
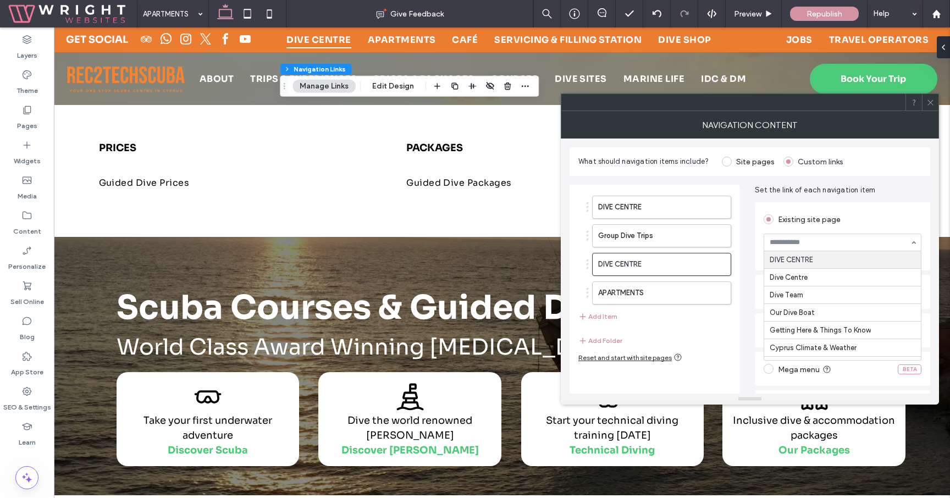
click at [877, 217] on div "Existing site page" at bounding box center [843, 220] width 158 height 18
click at [852, 225] on div "Existing site page" at bounding box center [843, 220] width 158 height 18
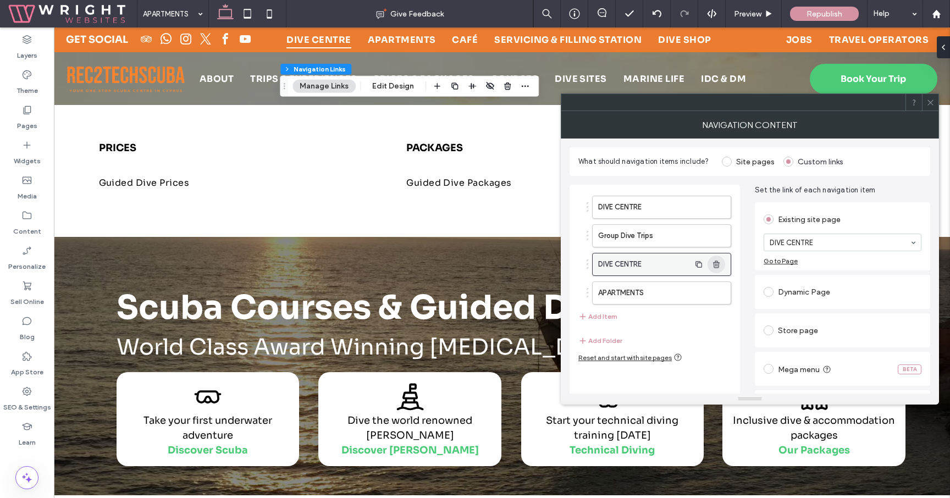
click at [721, 266] on icon "button" at bounding box center [716, 264] width 9 height 9
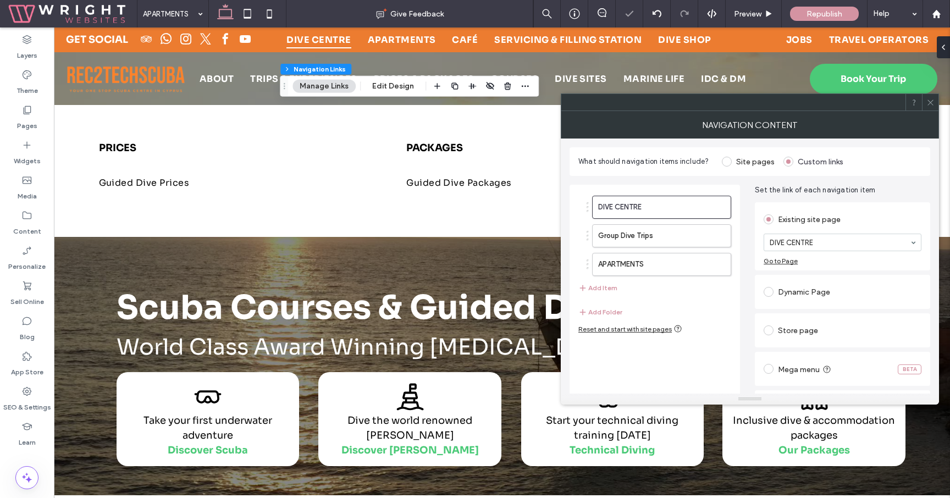
click at [934, 103] on icon at bounding box center [931, 102] width 8 height 8
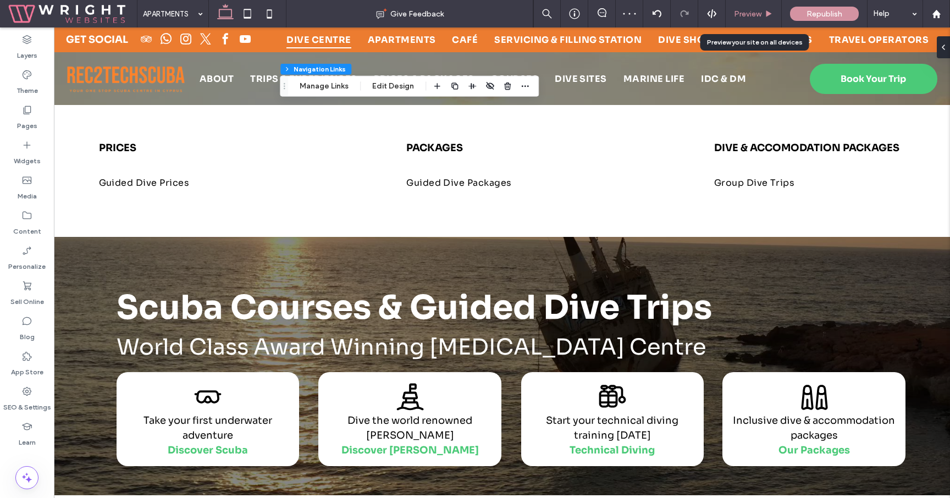
click at [767, 10] on icon at bounding box center [769, 14] width 8 height 8
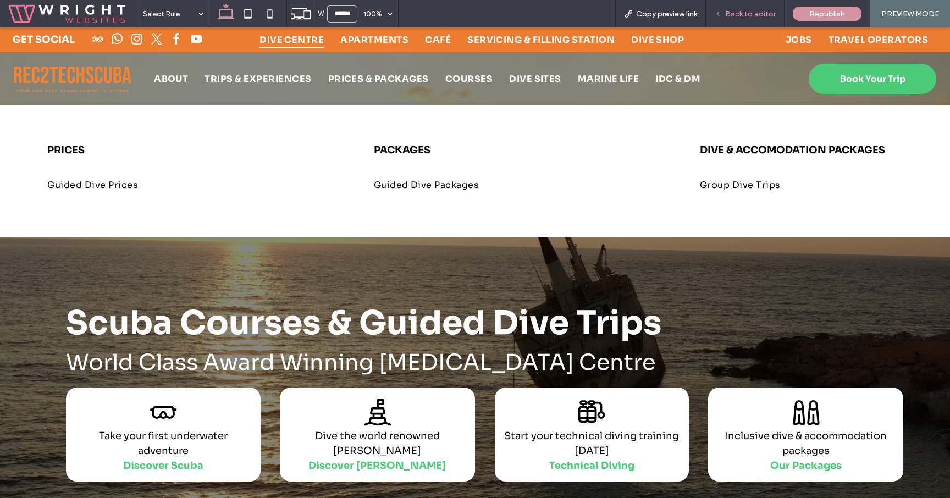
click at [755, 15] on span "Back to editor" at bounding box center [750, 13] width 51 height 9
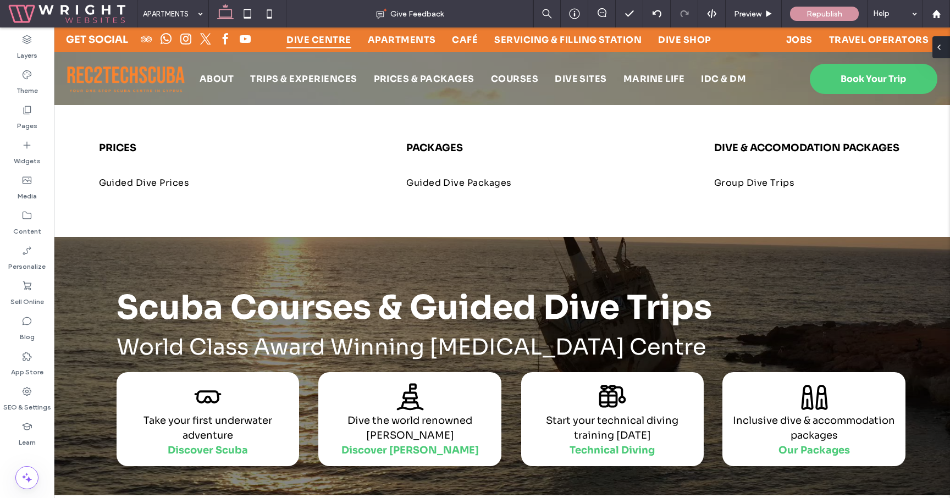
click at [944, 47] on div at bounding box center [942, 47] width 18 height 22
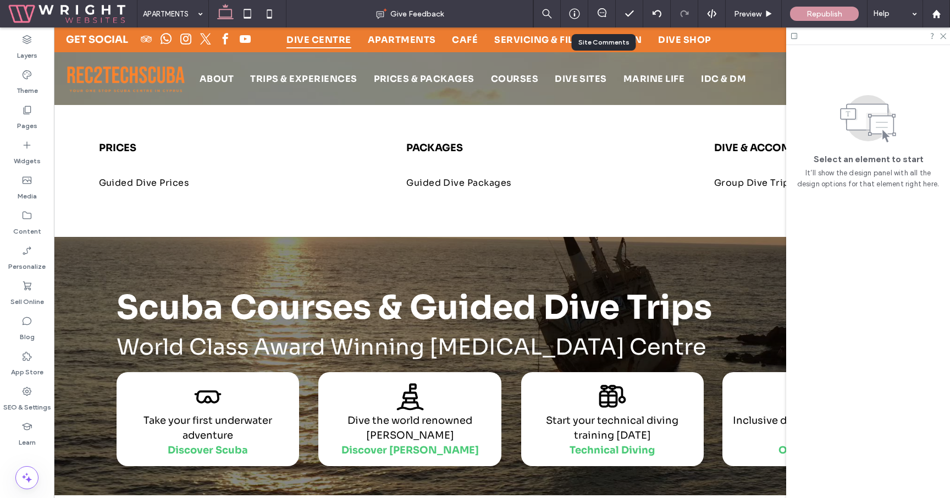
click at [605, 19] on div at bounding box center [601, 13] width 27 height 11
click at [603, 15] on icon at bounding box center [602, 12] width 9 height 9
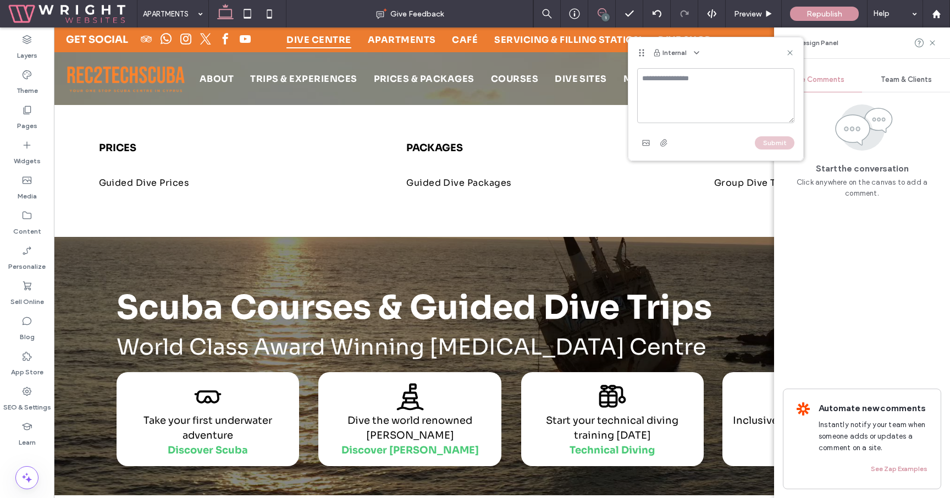
click at [693, 97] on textarea at bounding box center [715, 95] width 157 height 55
type textarea "**********"
click at [693, 55] on icon "button" at bounding box center [696, 52] width 9 height 9
click at [671, 82] on textarea "**********" at bounding box center [715, 95] width 157 height 55
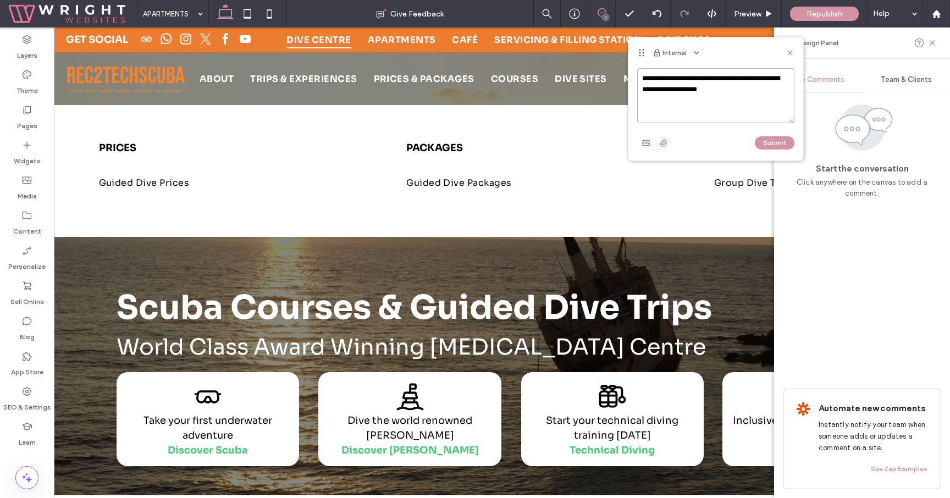
click at [671, 82] on textarea "**********" at bounding box center [715, 95] width 157 height 55
click at [792, 53] on icon at bounding box center [790, 52] width 9 height 9
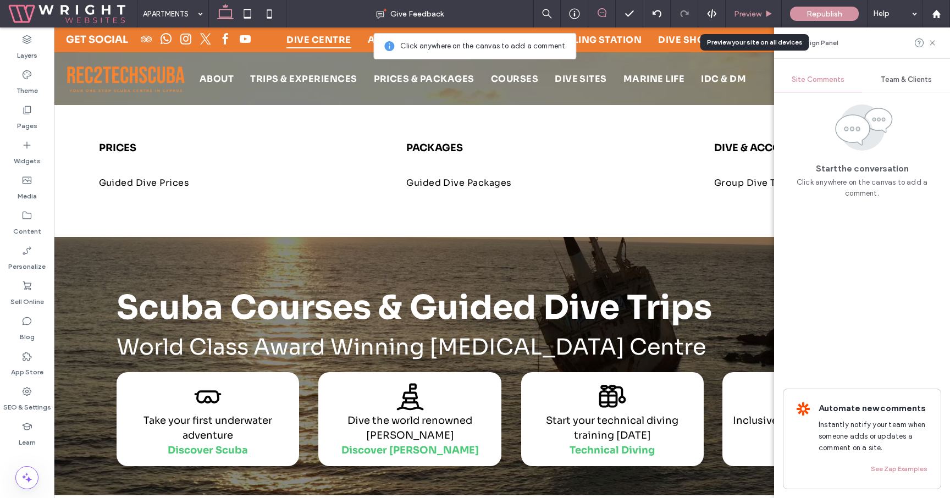
click at [749, 14] on span "Preview" at bounding box center [747, 13] width 27 height 9
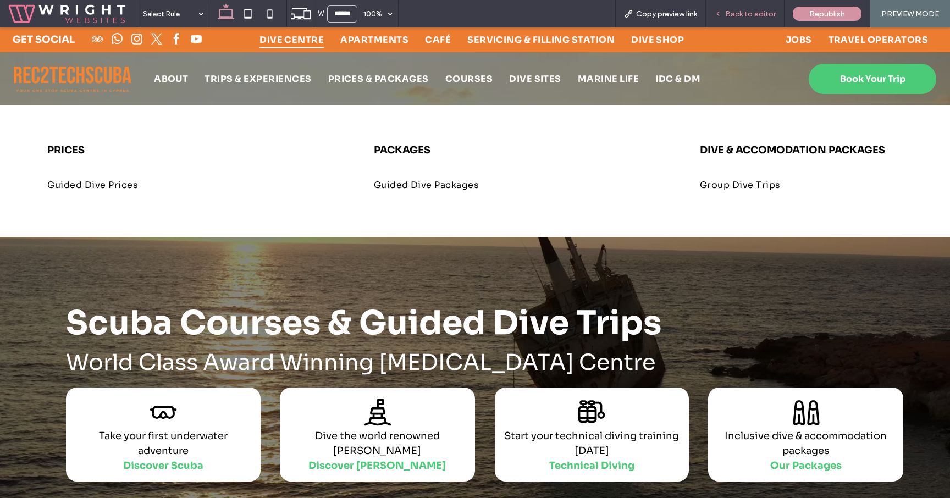
click at [750, 15] on span "Back to editor" at bounding box center [750, 13] width 51 height 9
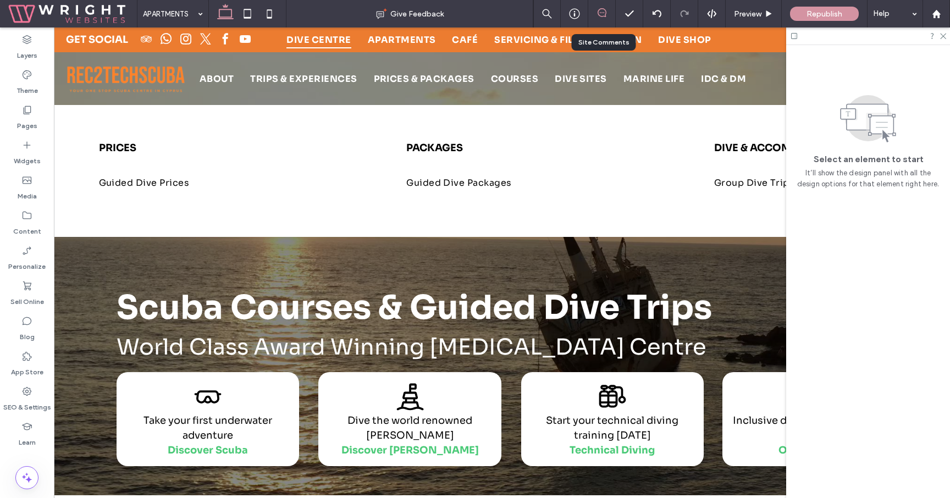
click at [612, 17] on div at bounding box center [601, 13] width 27 height 11
click at [606, 12] on span at bounding box center [601, 12] width 27 height 9
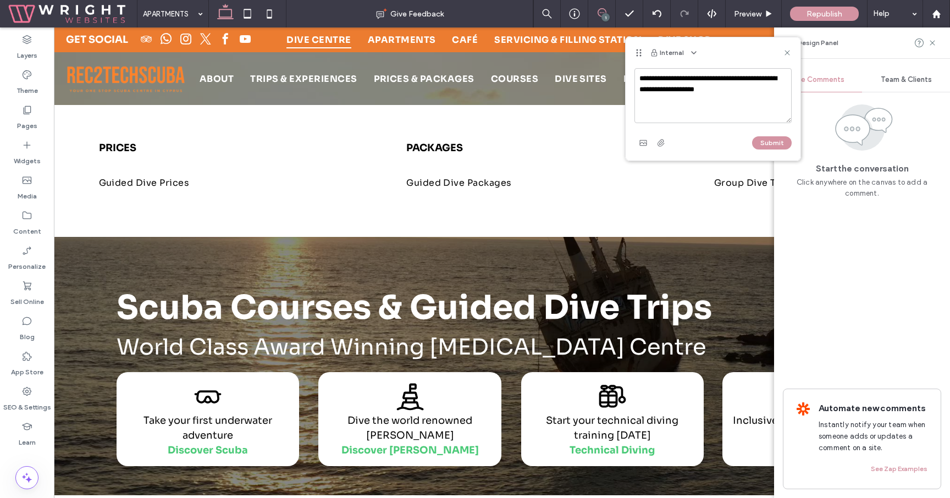
click at [697, 96] on textarea "**********" at bounding box center [713, 95] width 157 height 55
click at [686, 78] on textarea "**********" at bounding box center [713, 95] width 157 height 55
click at [736, 93] on textarea "**********" at bounding box center [713, 95] width 157 height 55
type textarea "**********"
click at [774, 139] on button "Submit" at bounding box center [772, 142] width 40 height 13
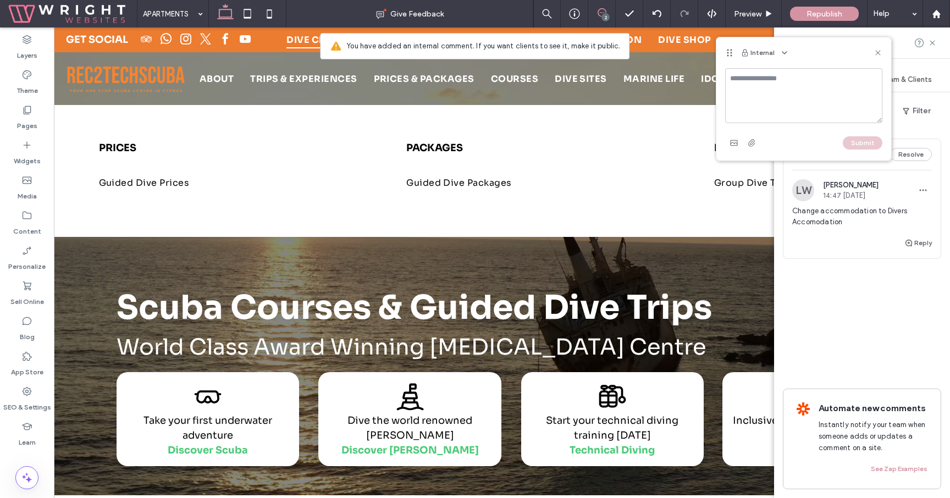
click at [745, 78] on textarea at bounding box center [803, 95] width 157 height 55
click at [834, 79] on textarea "**********" at bounding box center [803, 95] width 157 height 55
click at [851, 98] on textarea "**********" at bounding box center [803, 95] width 157 height 55
click at [825, 102] on textarea "**********" at bounding box center [803, 95] width 157 height 55
click at [840, 112] on textarea "**********" at bounding box center [803, 95] width 157 height 55
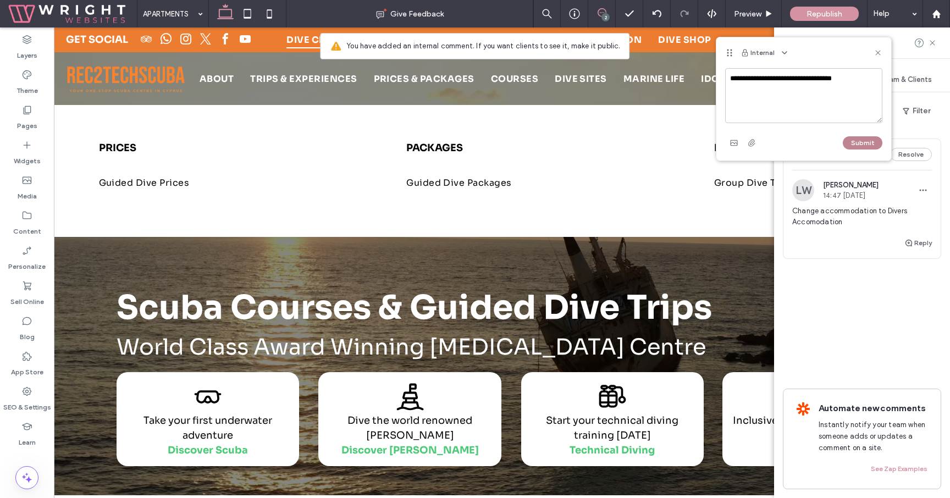
type textarea "**********"
click at [869, 140] on button "Submit" at bounding box center [863, 142] width 40 height 13
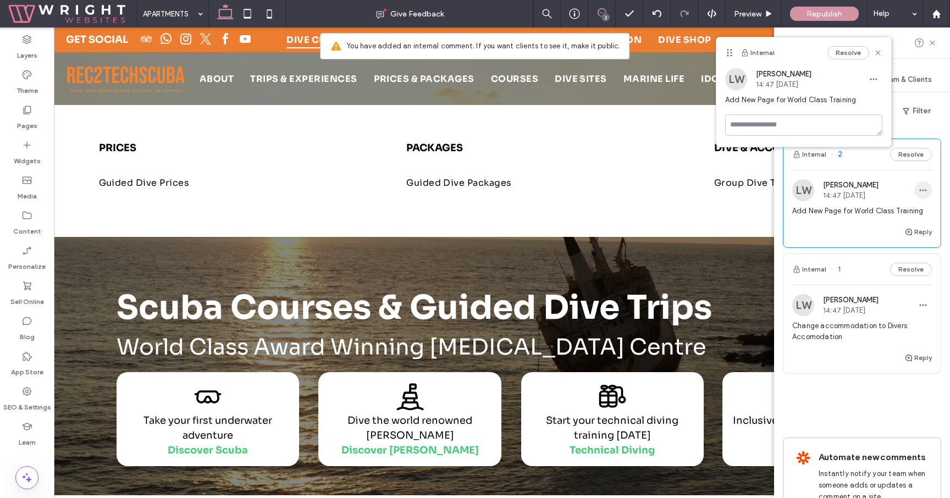
click at [916, 190] on span "button" at bounding box center [923, 190] width 18 height 18
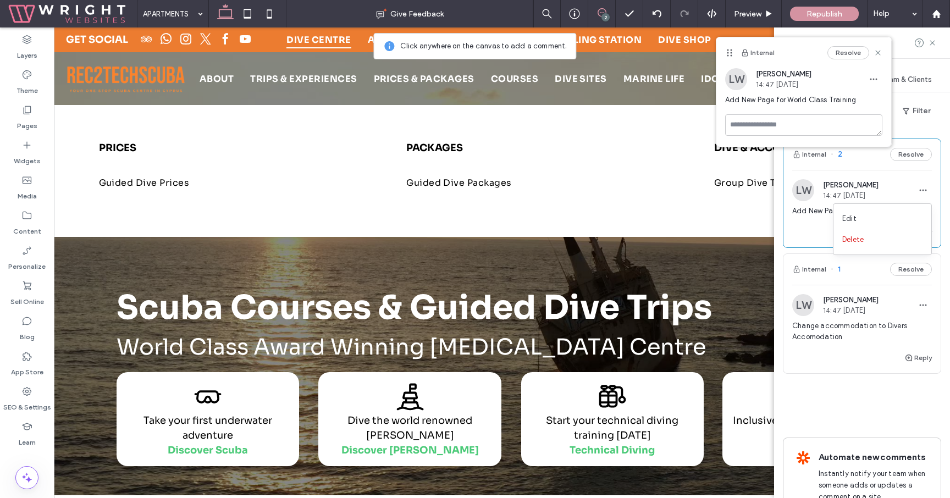
click at [911, 186] on div "LW [PERSON_NAME] 14:47 [DATE]" at bounding box center [862, 190] width 140 height 22
click at [920, 190] on use "button" at bounding box center [923, 191] width 7 height 2
click at [879, 184] on span "[PERSON_NAME]" at bounding box center [851, 185] width 56 height 8
click at [880, 54] on use at bounding box center [877, 52] width 5 height 5
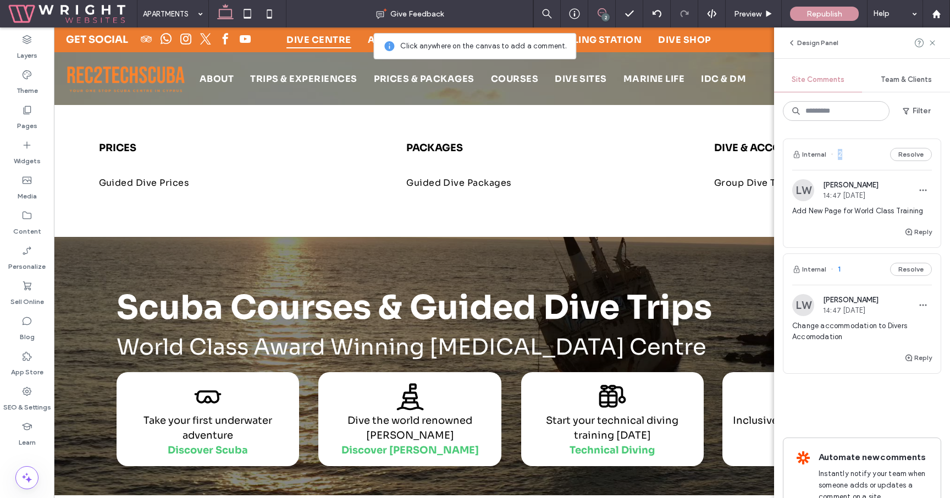
drag, startPoint x: 864, startPoint y: 158, endPoint x: 902, endPoint y: 122, distance: 52.5
click at [902, 123] on div "Design Panel Site Comments Team & Clients Filter Internal 2 Resolve LW [PERSON_…" at bounding box center [862, 262] width 176 height 471
click at [742, 5] on div "Preview" at bounding box center [754, 13] width 56 height 27
click at [760, 8] on div "Preview" at bounding box center [754, 13] width 56 height 27
click at [753, 16] on span "Preview" at bounding box center [747, 13] width 27 height 9
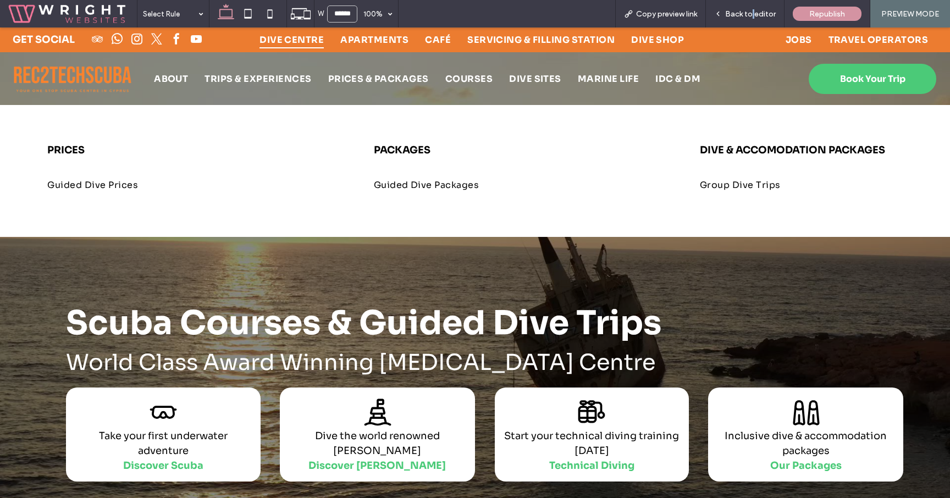
click at [753, 16] on span "Back to editor" at bounding box center [750, 13] width 51 height 9
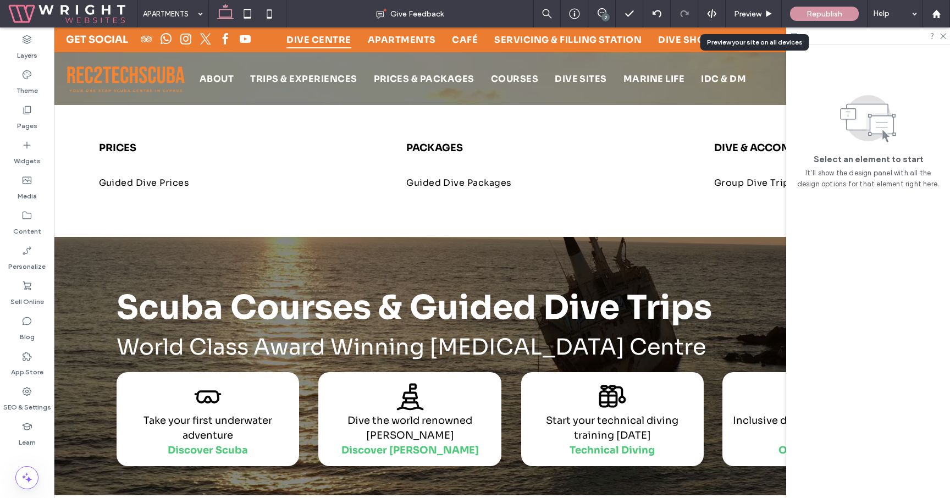
click at [753, 16] on span "Preview" at bounding box center [747, 13] width 27 height 9
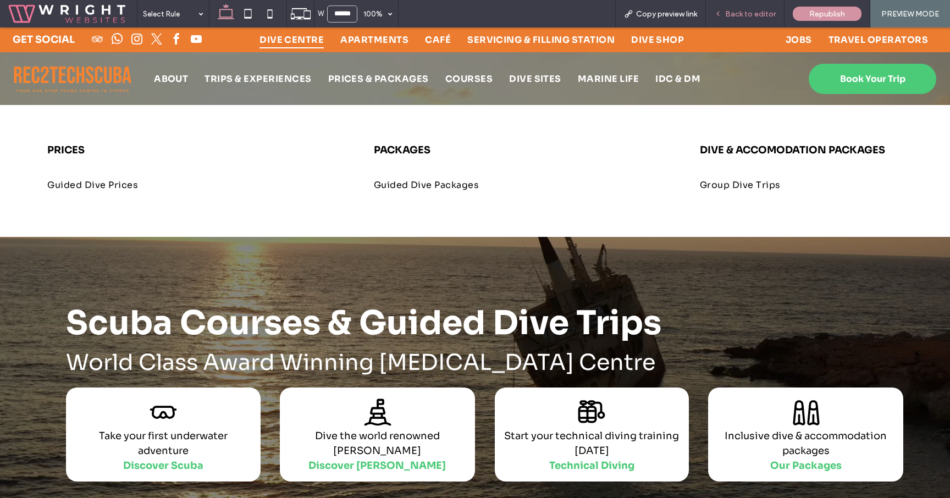
click at [749, 19] on div "Back to editor" at bounding box center [745, 13] width 79 height 27
click at [758, 10] on span "Back to editor" at bounding box center [750, 13] width 51 height 9
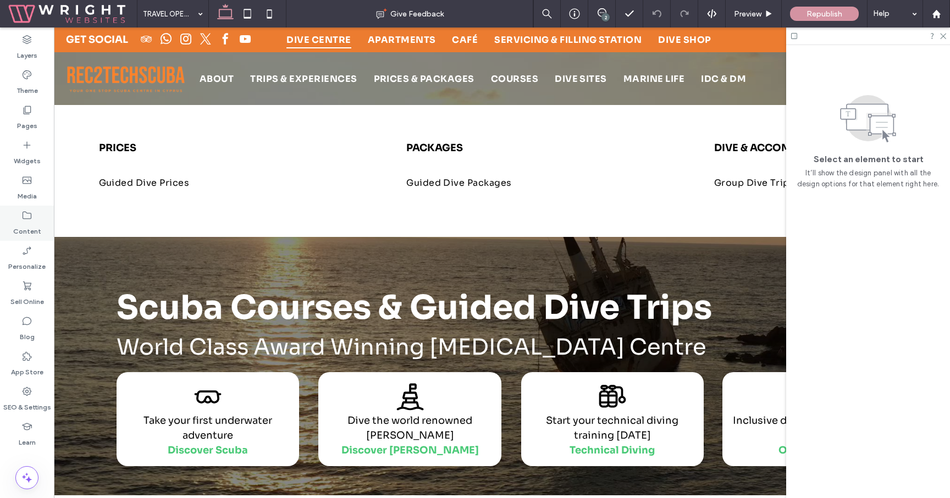
click at [24, 222] on label "Content" at bounding box center [27, 228] width 28 height 15
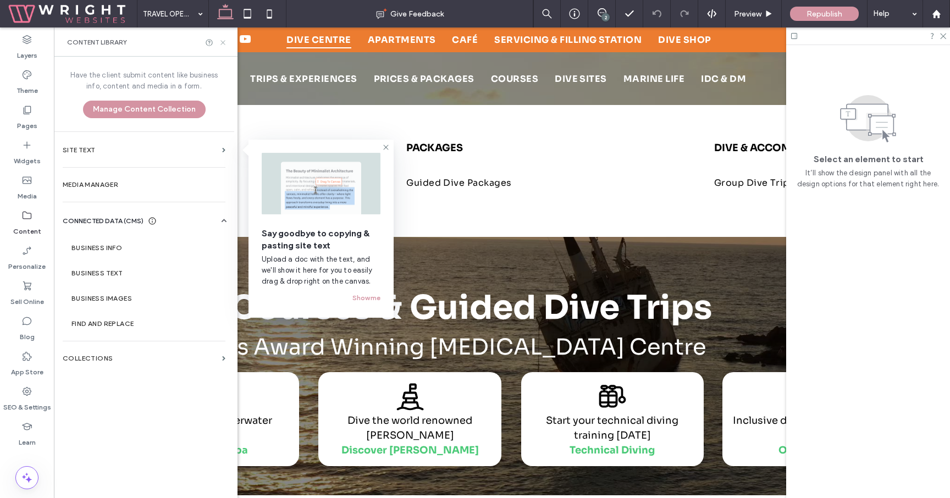
click at [221, 42] on icon at bounding box center [223, 42] width 8 height 8
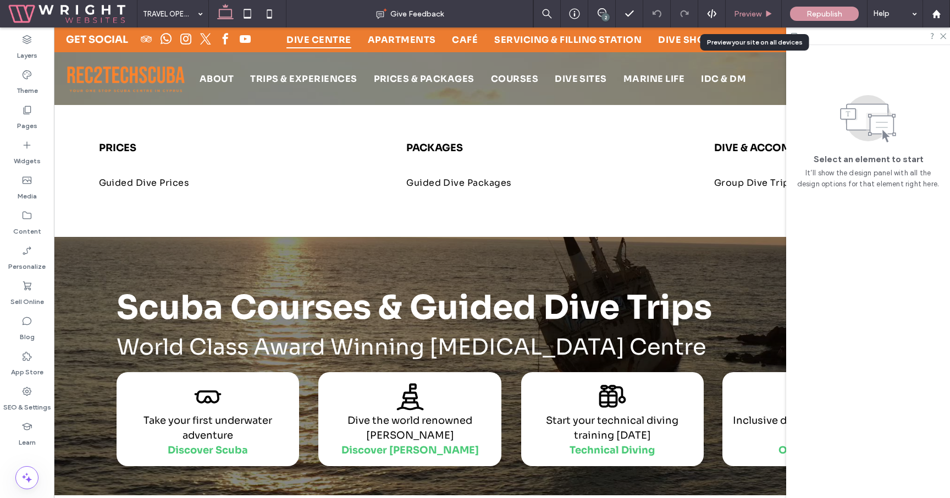
click at [740, 15] on span "Preview" at bounding box center [747, 13] width 27 height 9
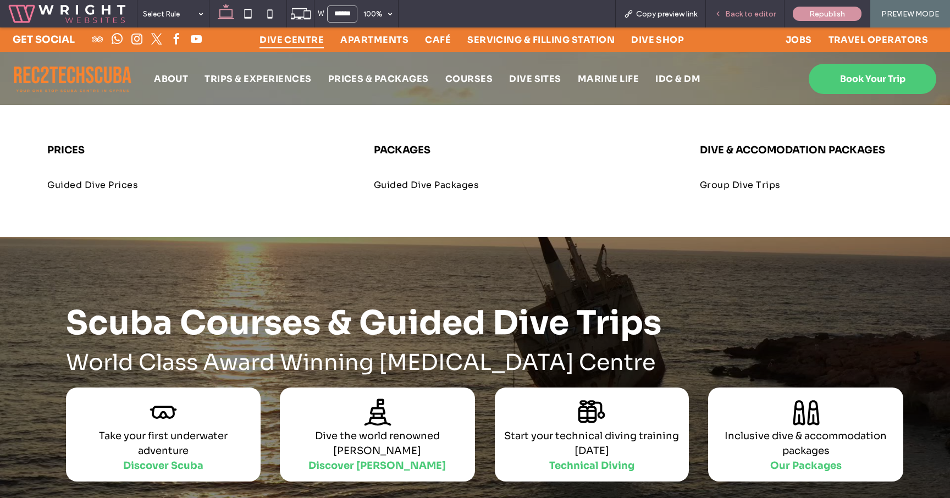
click at [727, 15] on span "Back to editor" at bounding box center [750, 13] width 51 height 9
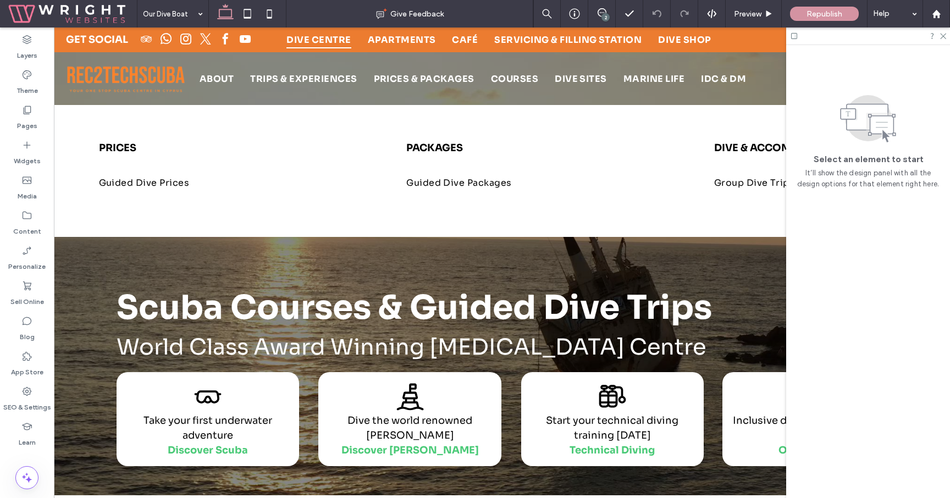
click at [604, 17] on div "2" at bounding box center [606, 17] width 8 height 8
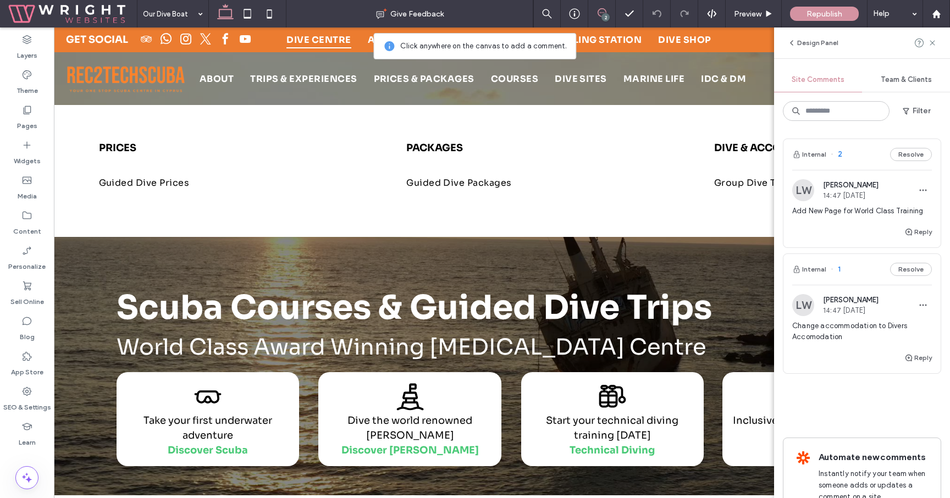
click at [913, 85] on div "Team & Clients" at bounding box center [906, 80] width 88 height 24
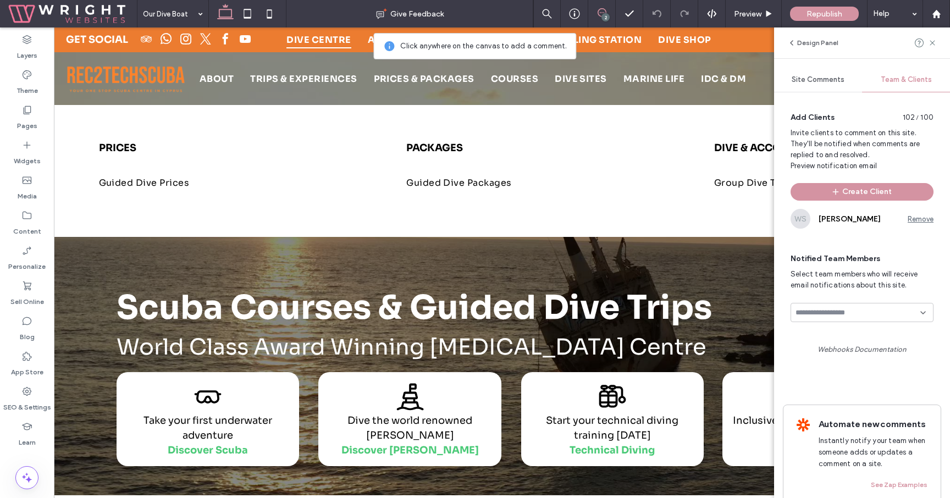
click at [819, 84] on span "Site Comments" at bounding box center [818, 79] width 53 height 9
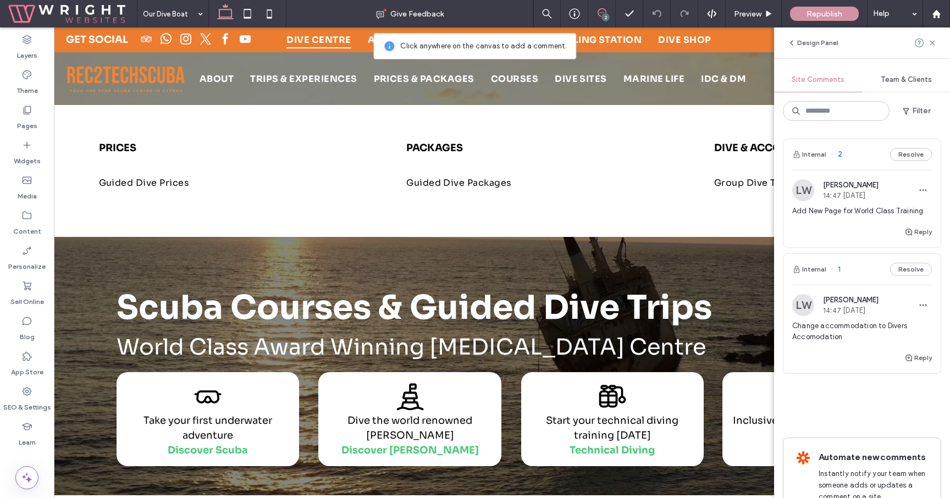
click at [911, 78] on span "Team & Clients" at bounding box center [906, 79] width 51 height 9
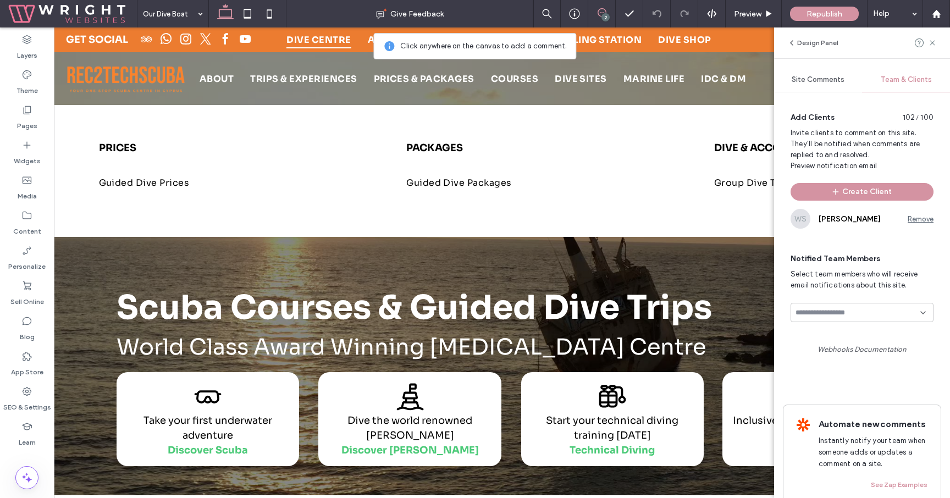
click at [820, 79] on span "Site Comments" at bounding box center [818, 79] width 53 height 9
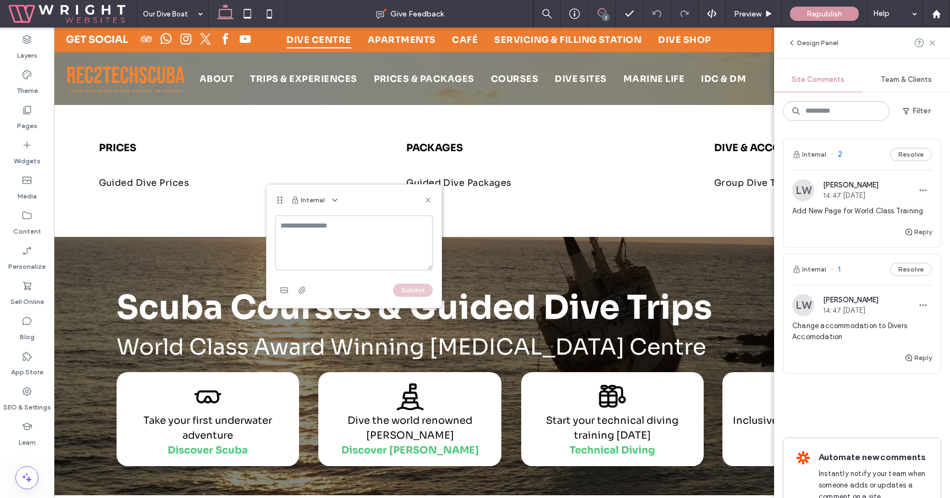
click at [329, 244] on textarea at bounding box center [353, 243] width 157 height 55
type textarea "**********"
click at [420, 293] on button "Submit" at bounding box center [413, 290] width 40 height 13
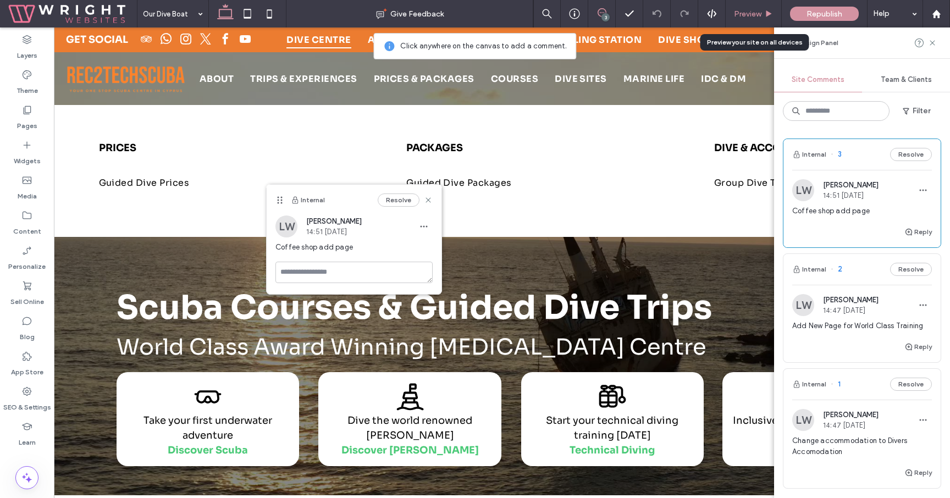
click at [767, 14] on use at bounding box center [769, 13] width 5 height 6
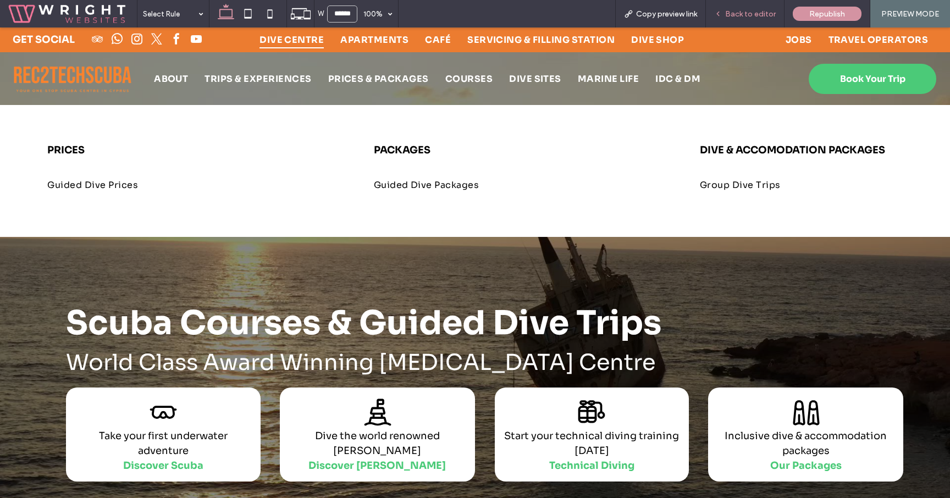
click at [740, 7] on div "Back to editor" at bounding box center [745, 13] width 79 height 27
click at [759, 12] on span "Back to editor" at bounding box center [750, 13] width 51 height 9
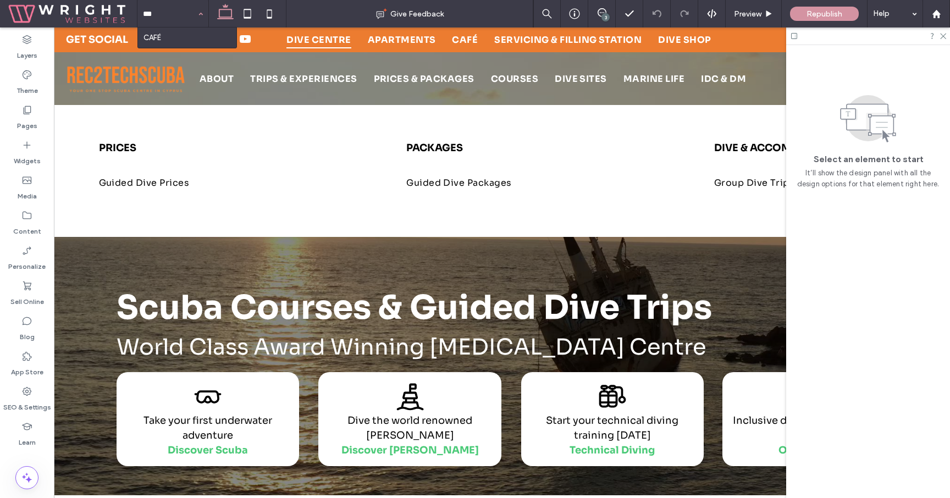
type input "****"
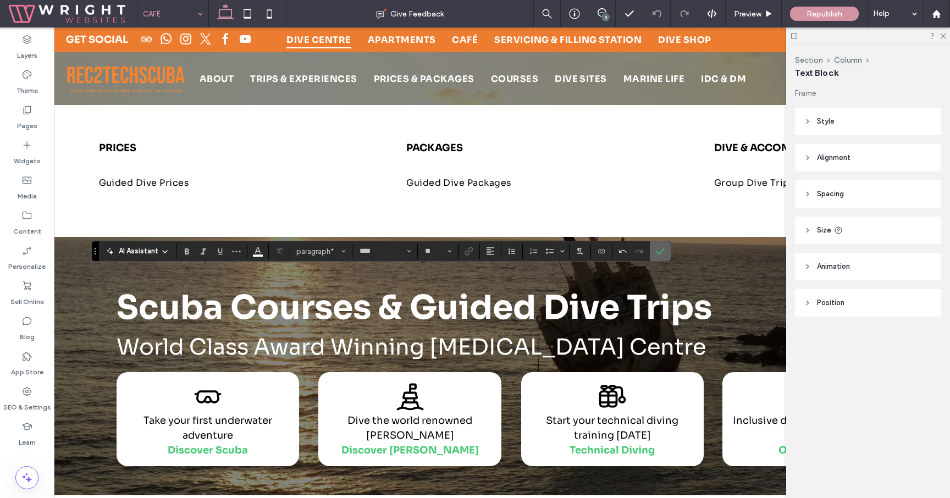
click at [666, 256] on label "Confirm" at bounding box center [660, 251] width 16 height 20
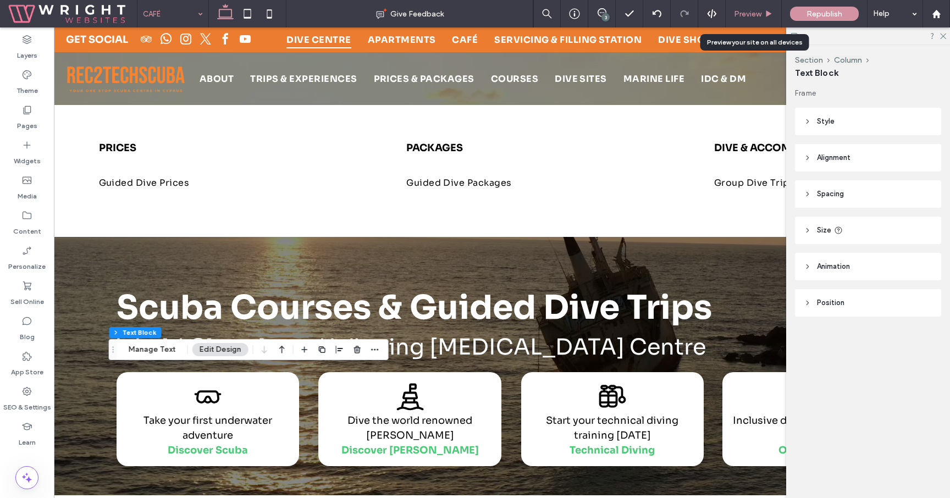
click at [760, 14] on span "Preview" at bounding box center [747, 13] width 27 height 9
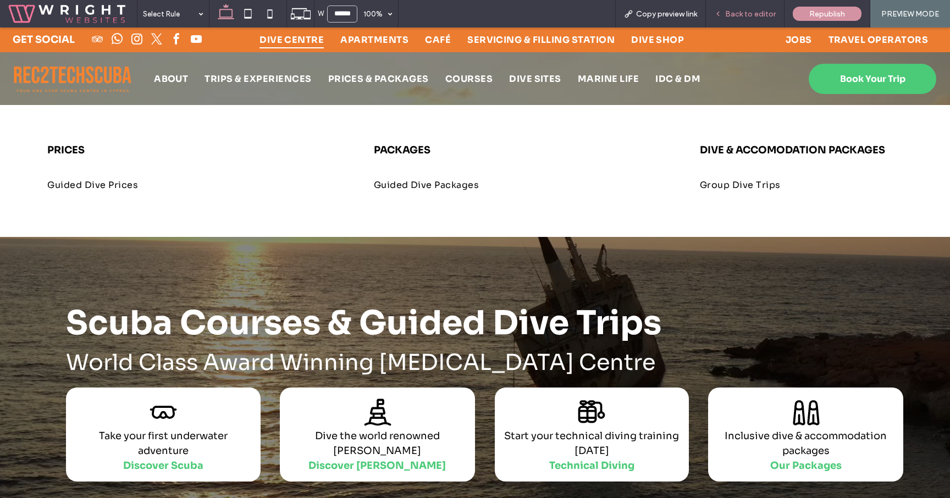
click at [756, 5] on div "Back to editor" at bounding box center [745, 13] width 79 height 27
click at [755, 19] on div "Back to editor" at bounding box center [745, 13] width 79 height 27
click at [743, 17] on span "Back to editor" at bounding box center [750, 13] width 51 height 9
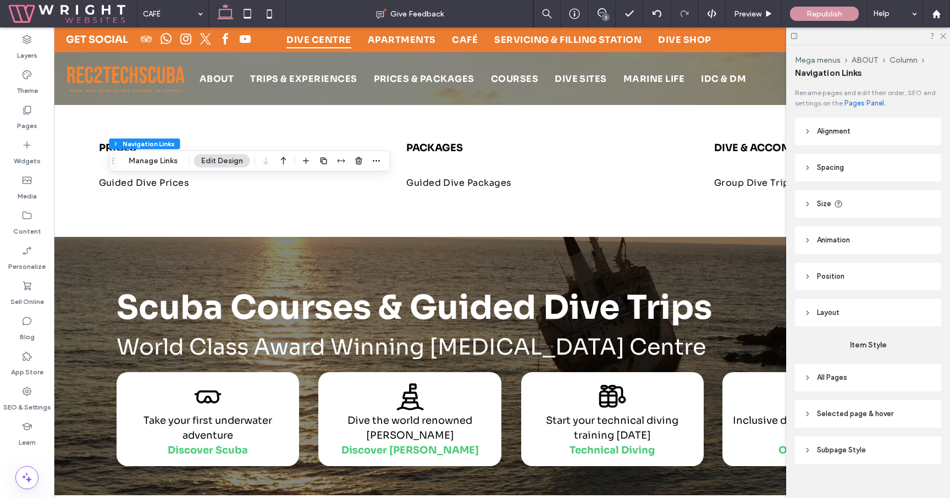
type input "***"
type input "****"
click at [170, 157] on button "Manage Links" at bounding box center [153, 161] width 63 height 13
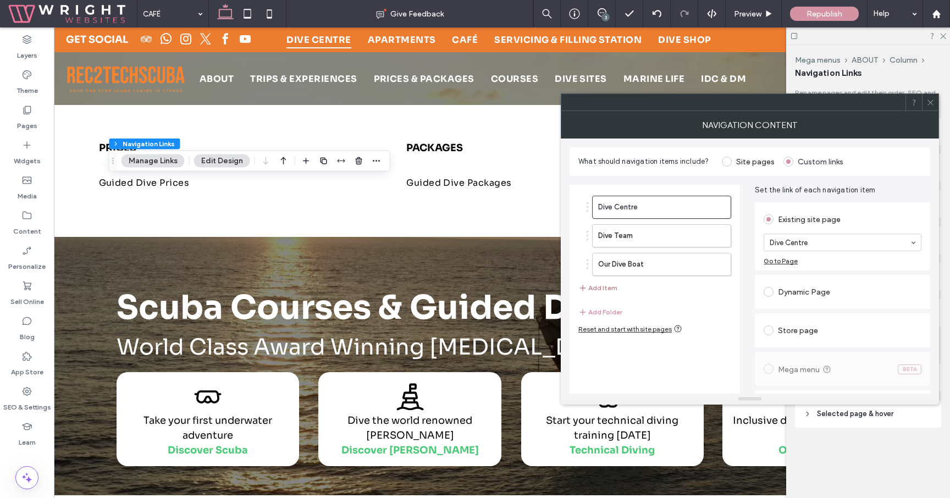
click at [603, 290] on button "Add Item" at bounding box center [597, 288] width 39 height 13
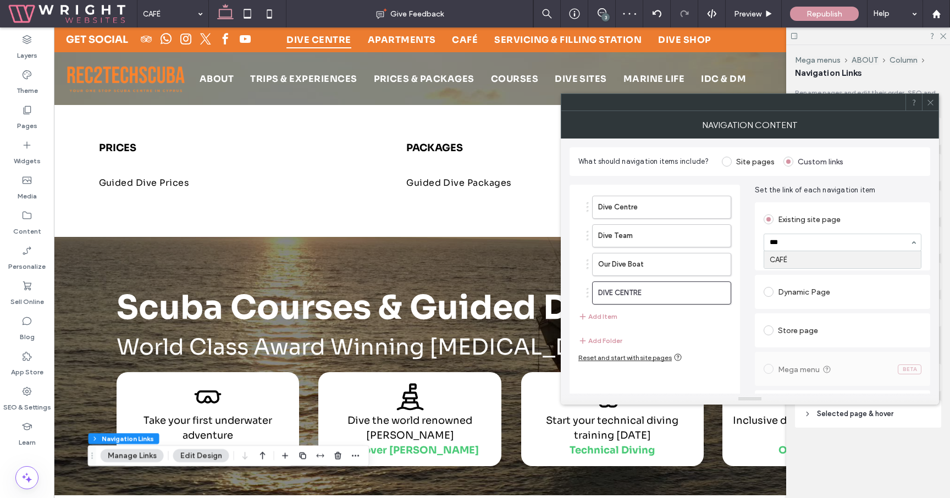
type input "****"
click at [930, 106] on icon at bounding box center [931, 102] width 8 height 8
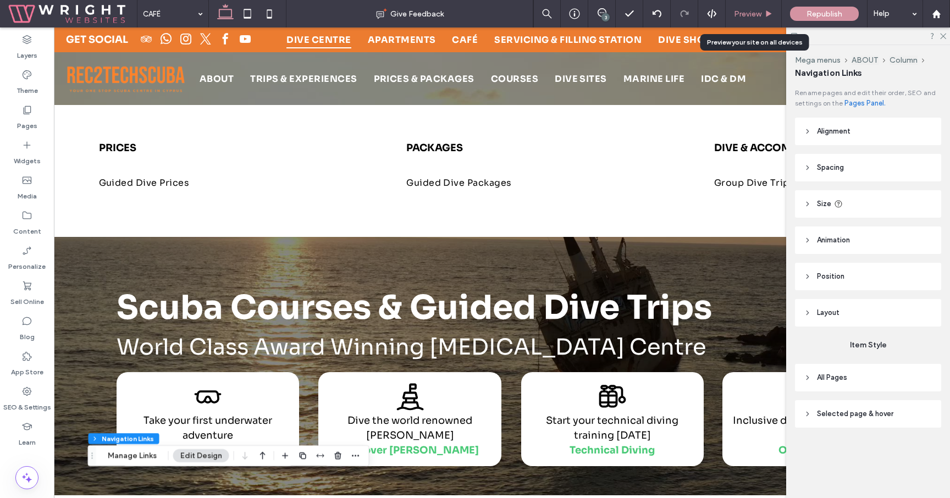
click at [729, 6] on div "Preview" at bounding box center [754, 13] width 56 height 27
click at [754, 15] on span "Preview" at bounding box center [747, 13] width 27 height 9
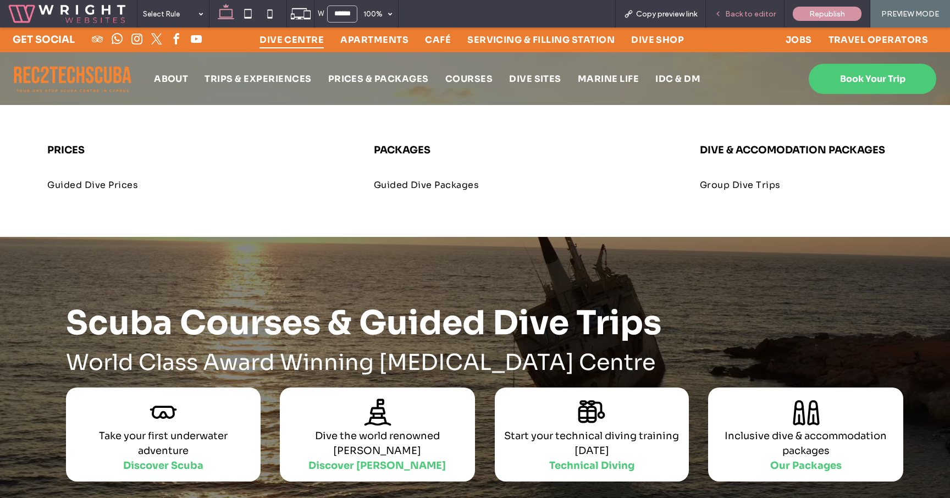
click at [726, 6] on div "Back to editor" at bounding box center [745, 13] width 79 height 27
click at [737, 12] on span "Back to editor" at bounding box center [750, 13] width 51 height 9
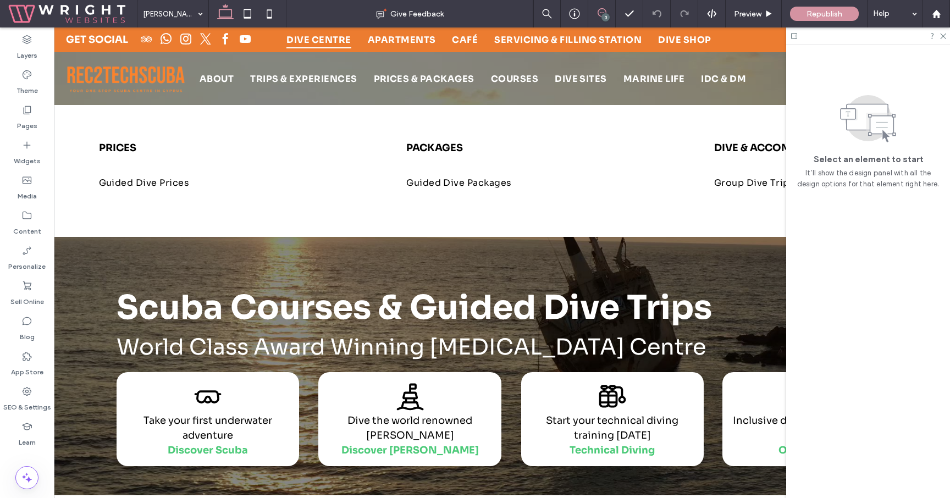
click at [599, 10] on icon at bounding box center [602, 12] width 9 height 9
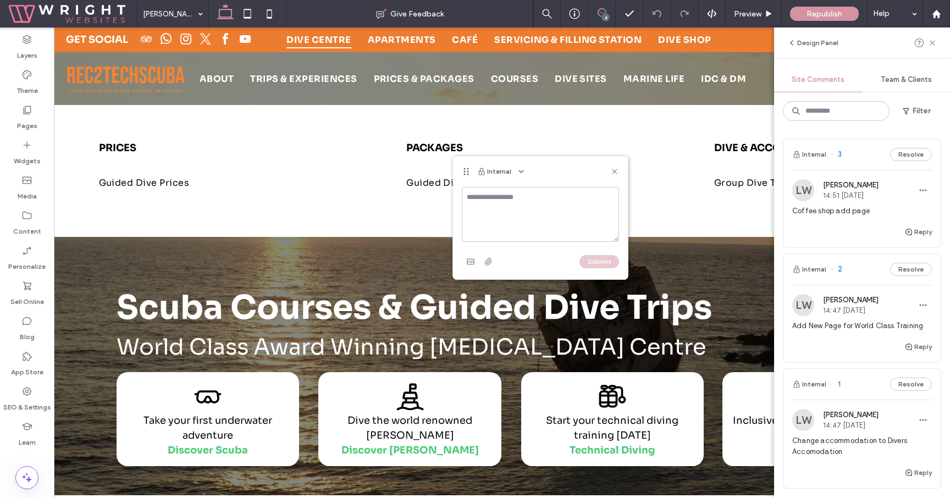
click at [505, 199] on textarea at bounding box center [540, 214] width 157 height 55
type textarea "**********"
click at [531, 228] on textarea "**********" at bounding box center [540, 214] width 157 height 55
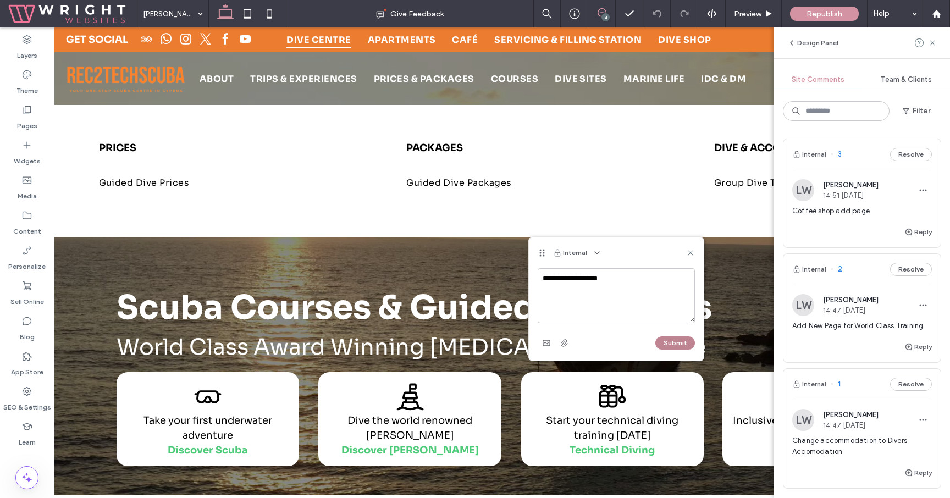
click at [679, 340] on button "Submit" at bounding box center [675, 343] width 40 height 13
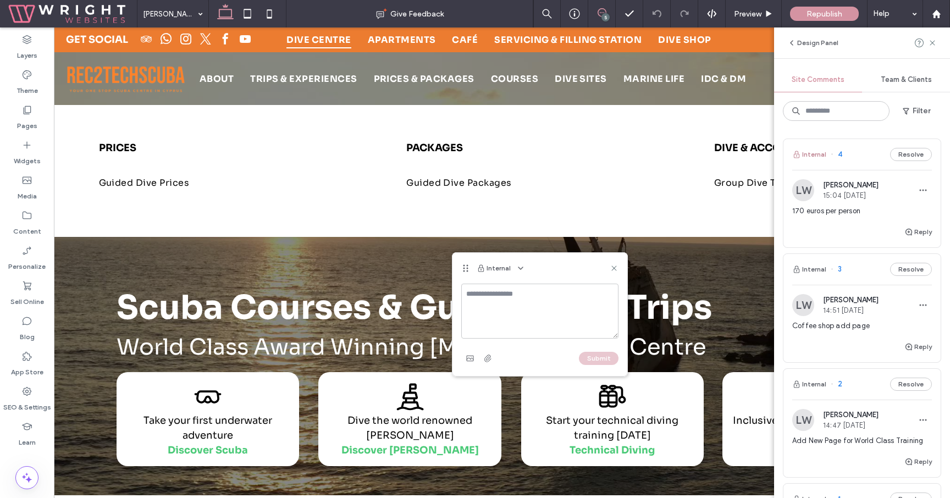
click at [823, 153] on button "Internal" at bounding box center [809, 154] width 34 height 13
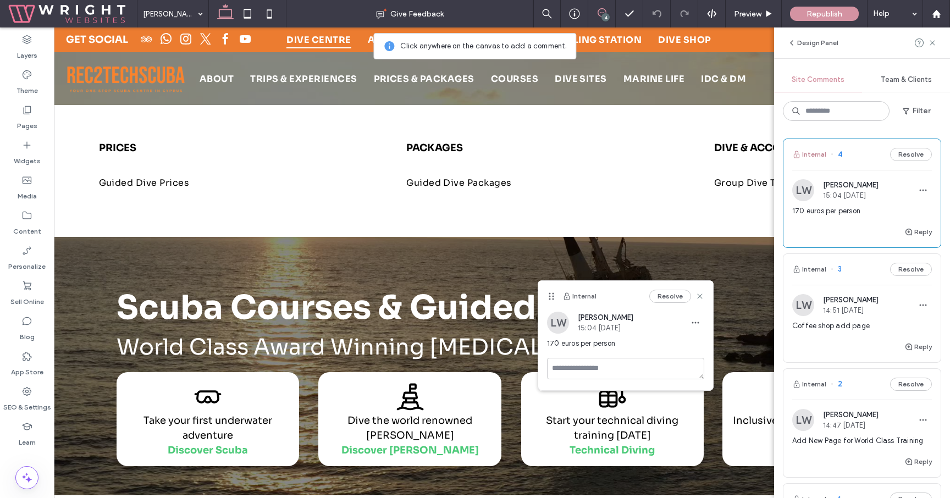
click at [822, 154] on button "Internal" at bounding box center [809, 154] width 34 height 13
click at [922, 177] on div "LW [PERSON_NAME] 15:04 [DATE] 170 euros per person" at bounding box center [862, 198] width 157 height 56
click at [922, 182] on span "button" at bounding box center [923, 190] width 18 height 18
click at [887, 219] on div "Edit" at bounding box center [883, 218] width 98 height 21
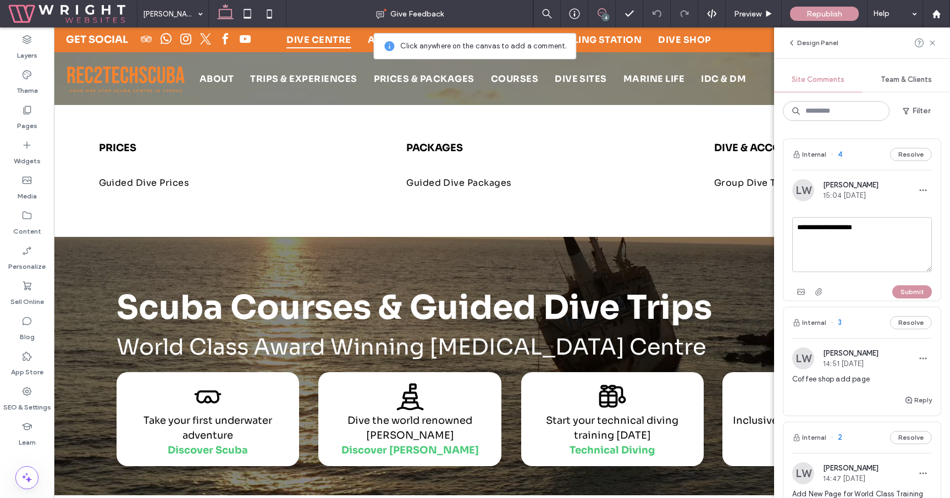
click at [833, 153] on span "4" at bounding box center [837, 154] width 12 height 11
click at [823, 153] on button "Internal" at bounding box center [809, 154] width 34 height 13
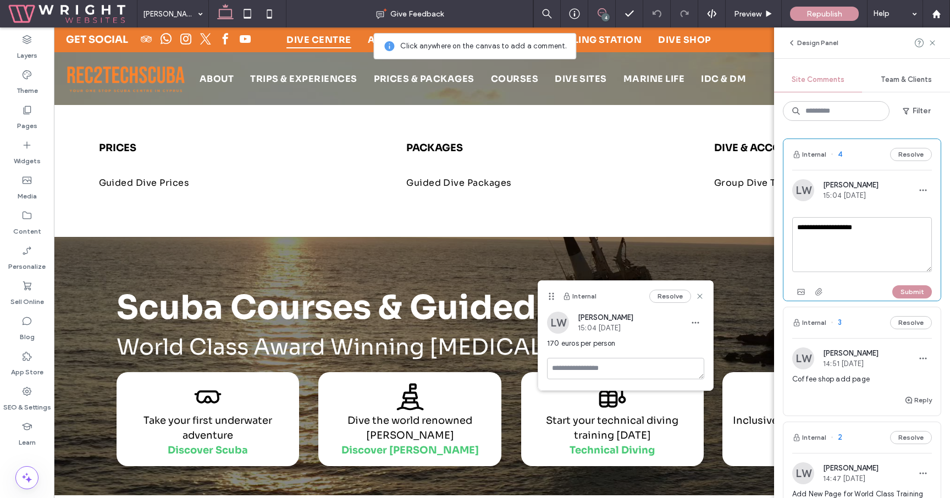
click at [702, 301] on div "Resolve" at bounding box center [676, 296] width 55 height 13
click at [702, 293] on icon at bounding box center [700, 296] width 9 height 9
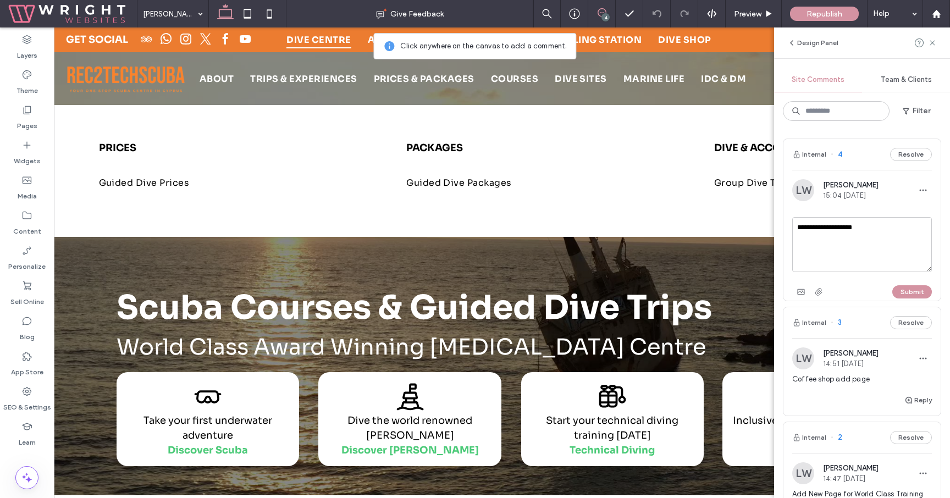
click at [885, 141] on div "Internal 4 Resolve" at bounding box center [862, 154] width 157 height 31
click at [758, 16] on span "Preview" at bounding box center [747, 13] width 27 height 9
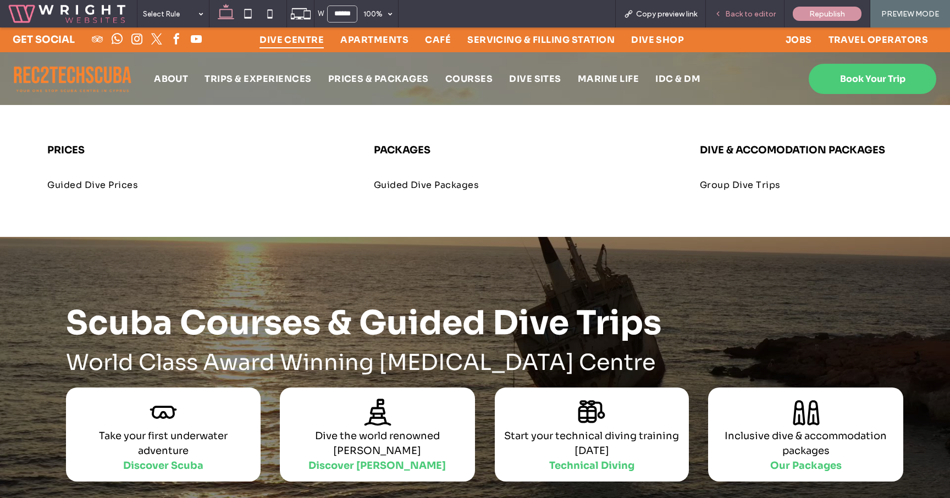
click at [736, 2] on div "Back to editor" at bounding box center [745, 13] width 79 height 27
click at [746, 7] on div "Back to editor" at bounding box center [745, 13] width 79 height 27
click at [756, 10] on span "Back to editor" at bounding box center [750, 13] width 51 height 9
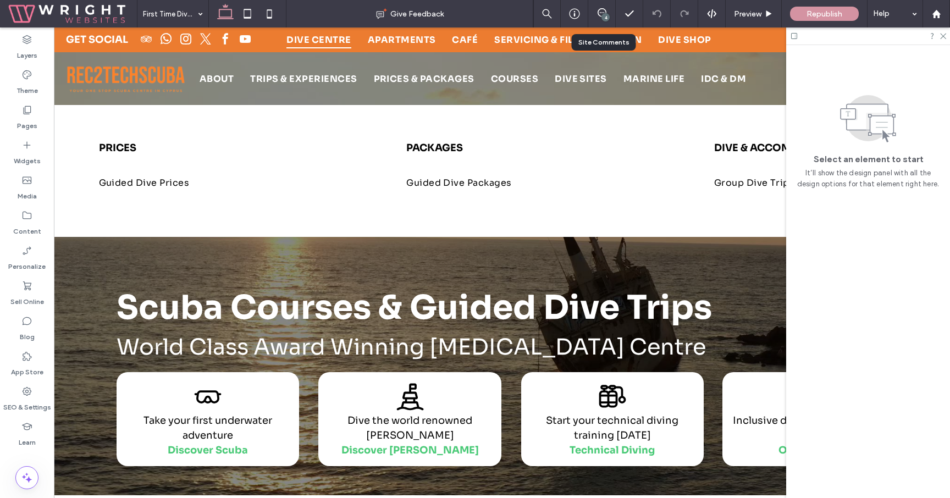
click at [597, 6] on div "4" at bounding box center [601, 13] width 27 height 27
click at [605, 15] on div "4" at bounding box center [606, 17] width 8 height 8
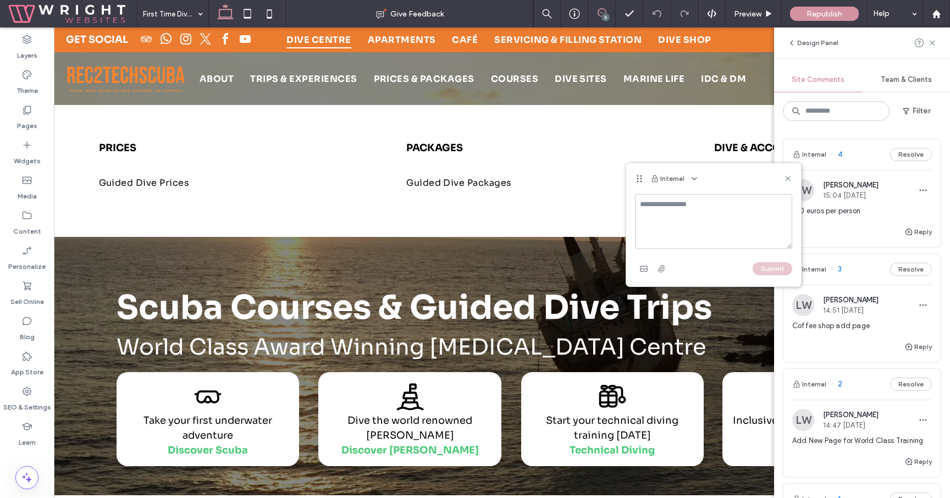
click at [682, 206] on textarea at bounding box center [713, 221] width 157 height 55
type textarea "**********"
click at [771, 263] on button "Submit" at bounding box center [773, 268] width 40 height 13
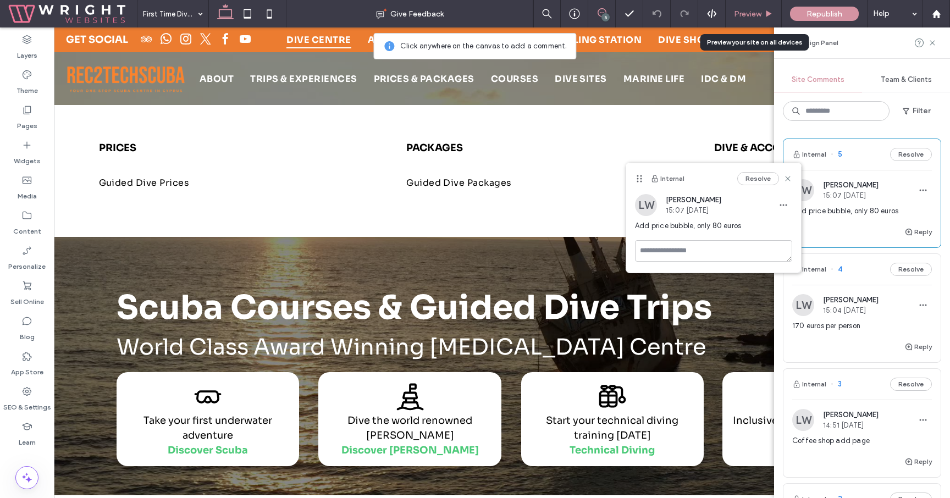
click at [754, 17] on span "Preview" at bounding box center [747, 13] width 27 height 9
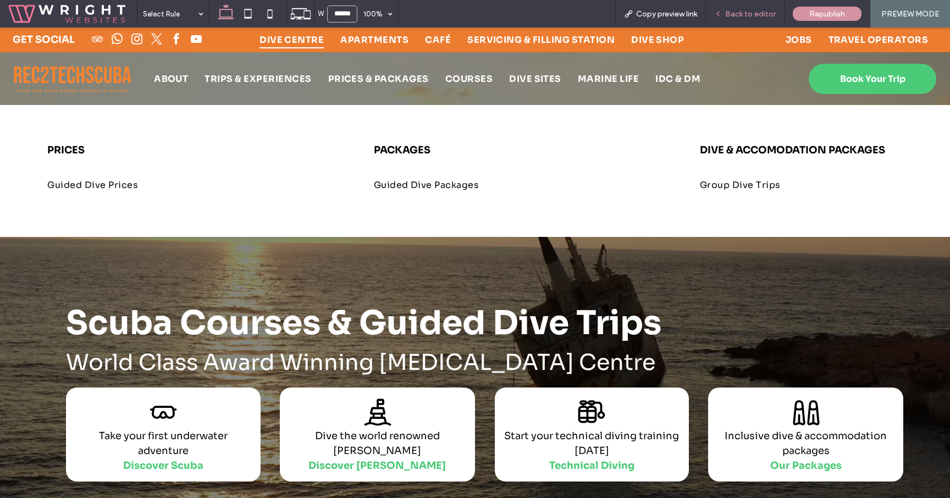
click at [762, 17] on span "Back to editor" at bounding box center [750, 13] width 51 height 9
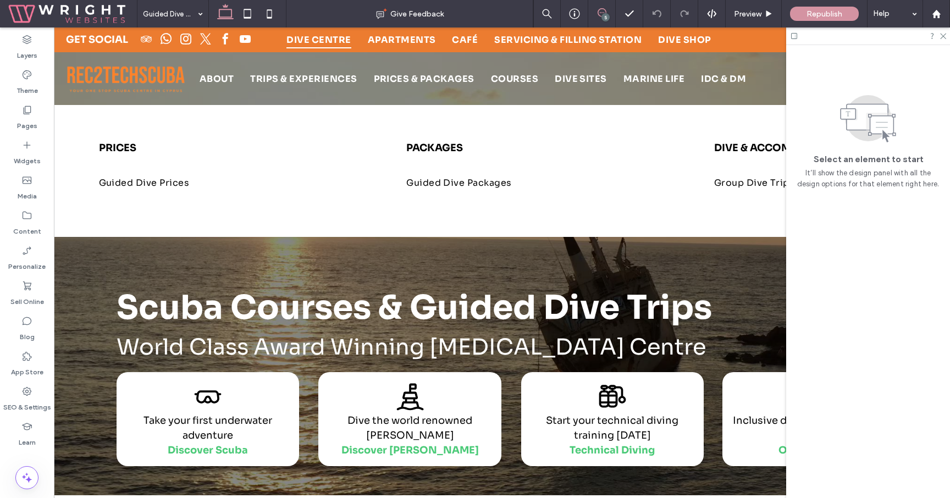
click at [599, 12] on icon at bounding box center [602, 12] width 9 height 9
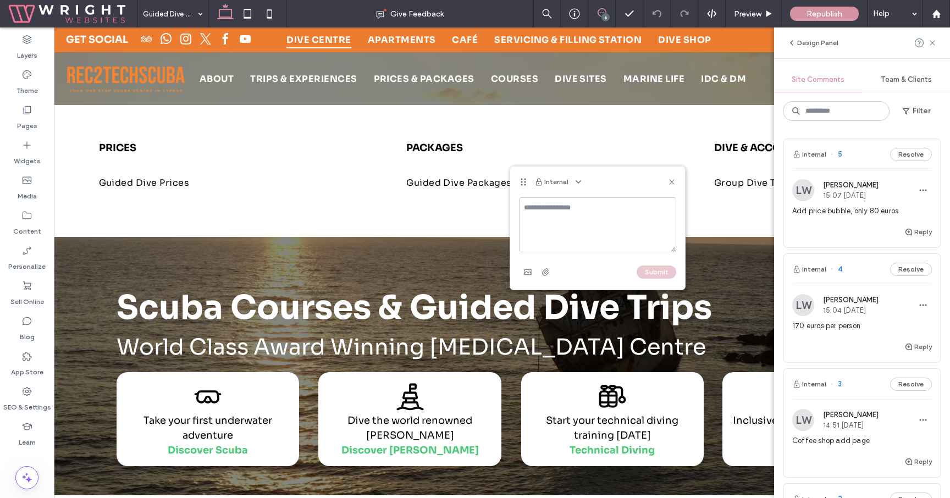
click at [600, 227] on textarea at bounding box center [597, 224] width 157 height 55
type textarea "**********"
click at [652, 268] on button "Submit" at bounding box center [657, 272] width 40 height 13
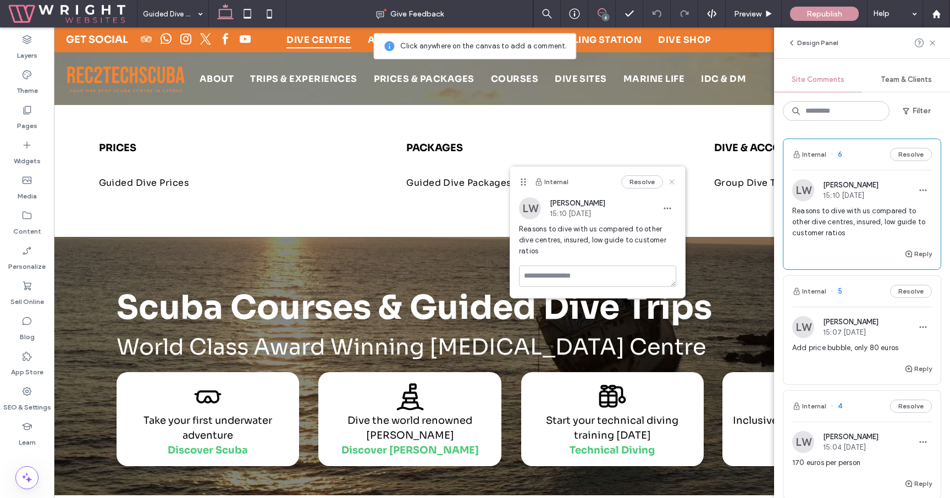
click at [671, 177] on div "Resolve" at bounding box center [648, 181] width 55 height 13
click at [671, 178] on icon at bounding box center [672, 182] width 9 height 9
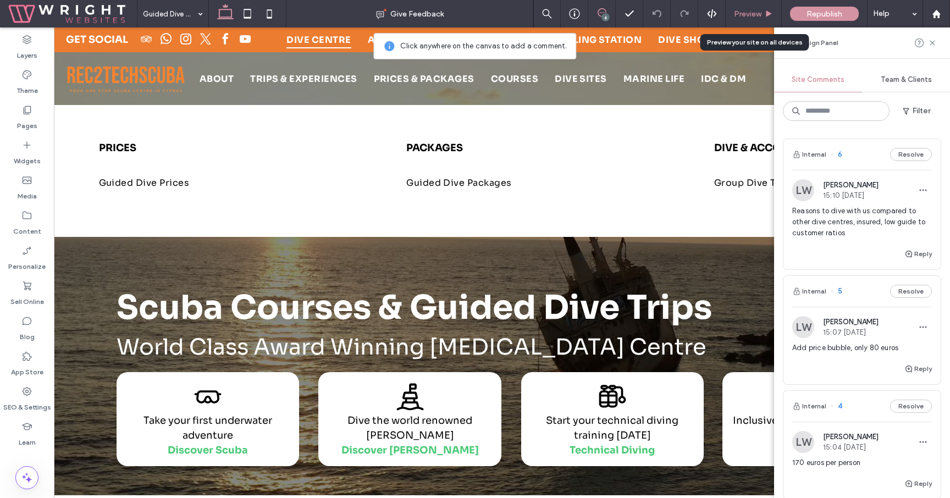
click at [764, 9] on div "Preview" at bounding box center [754, 13] width 56 height 9
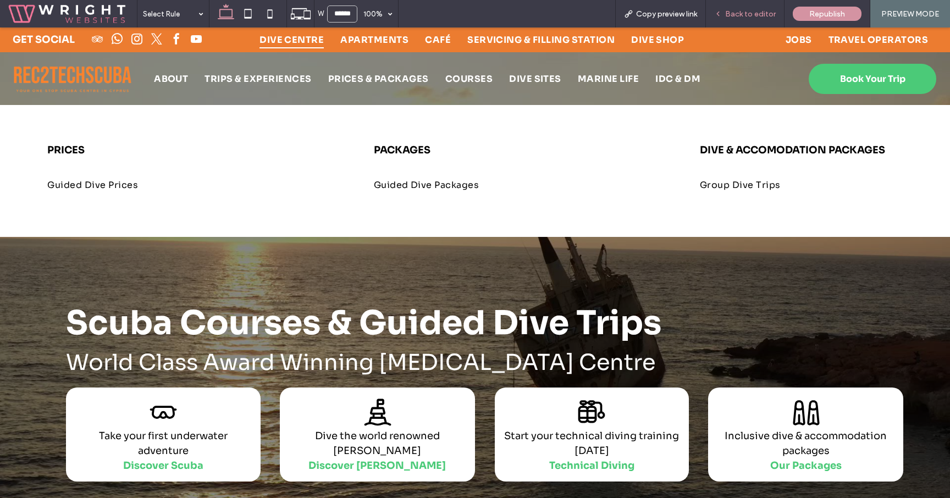
click at [755, 10] on span "Back to editor" at bounding box center [750, 13] width 51 height 9
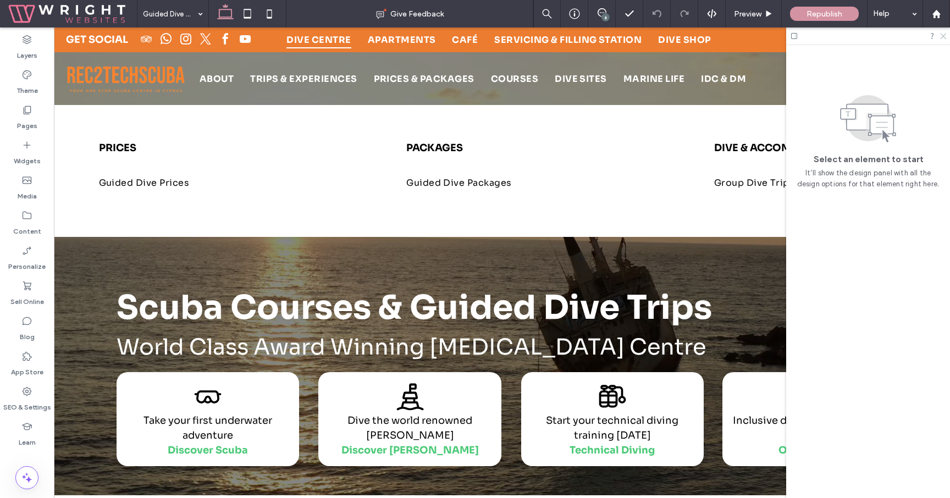
click at [945, 36] on icon at bounding box center [942, 35] width 7 height 7
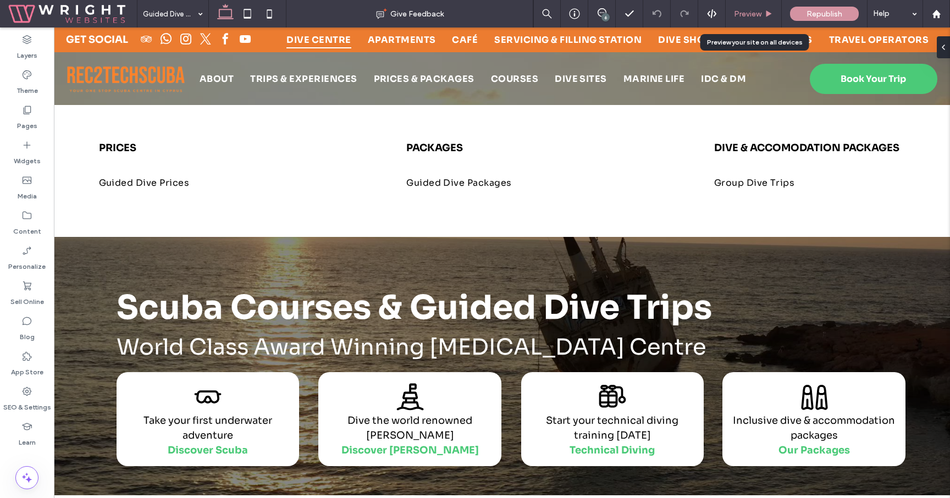
click at [756, 13] on span "Preview" at bounding box center [747, 13] width 27 height 9
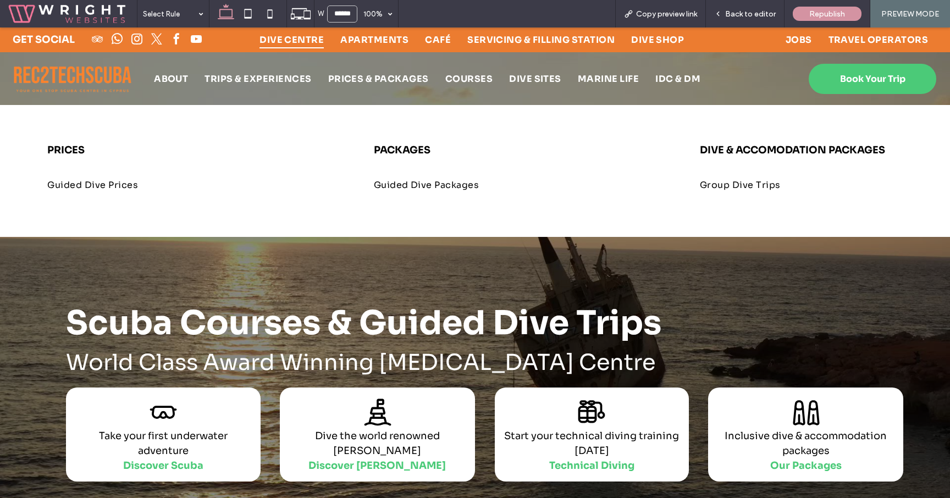
click at [756, 13] on span "Back to editor" at bounding box center [750, 13] width 51 height 9
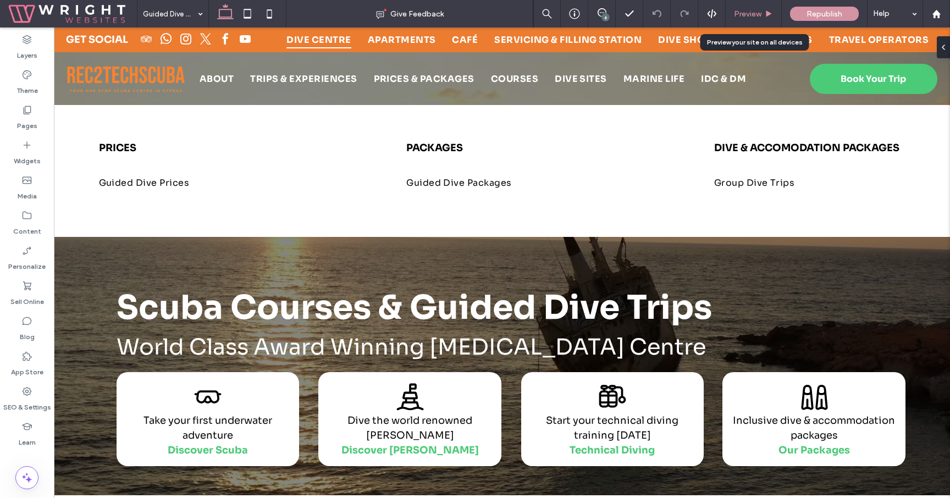
click at [754, 17] on span "Preview" at bounding box center [747, 13] width 27 height 9
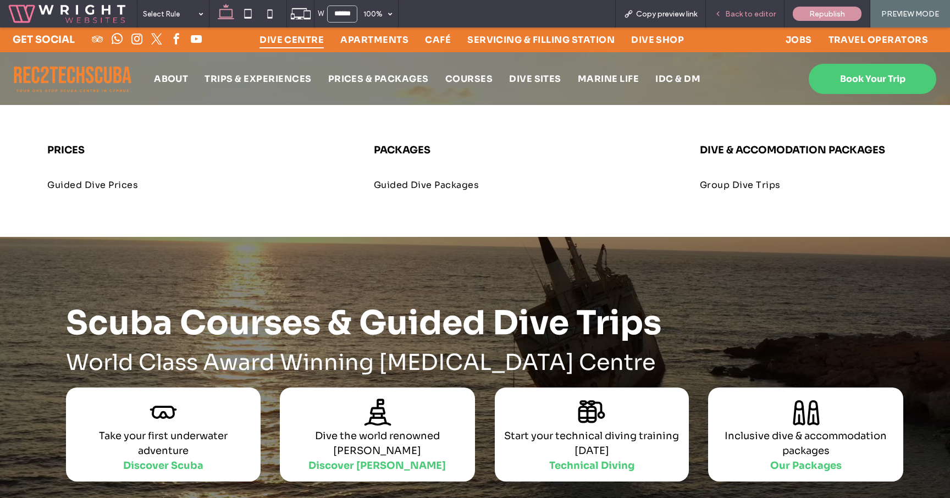
click at [767, 11] on span "Back to editor" at bounding box center [750, 13] width 51 height 9
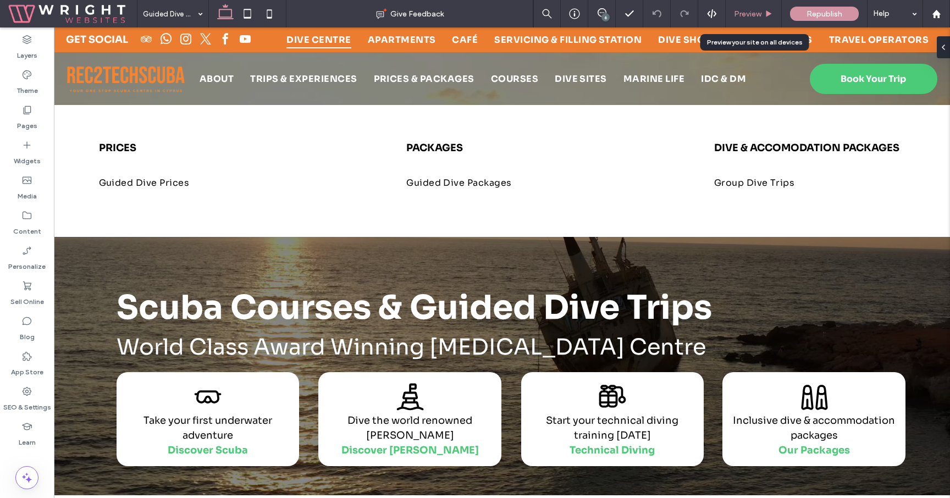
click at [756, 19] on div "Preview" at bounding box center [754, 13] width 56 height 27
click at [758, 13] on span "Preview" at bounding box center [747, 13] width 27 height 9
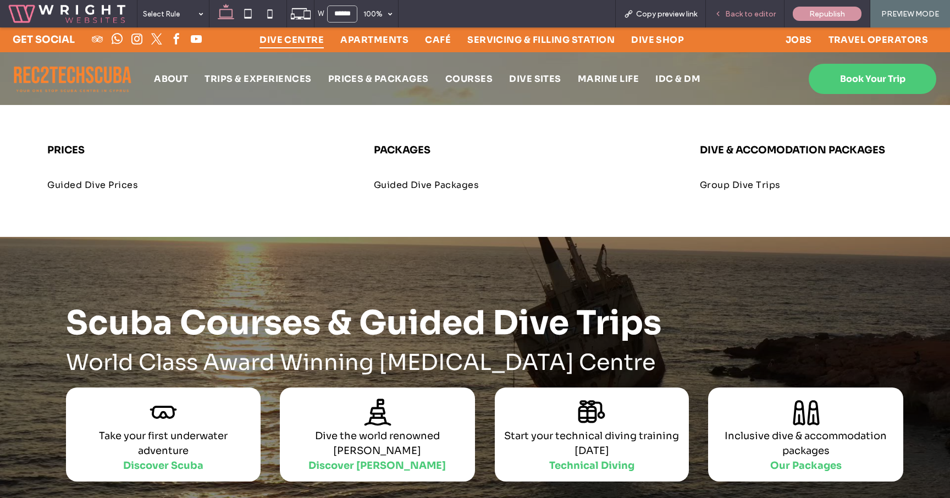
click at [752, 9] on span "Back to editor" at bounding box center [750, 13] width 51 height 9
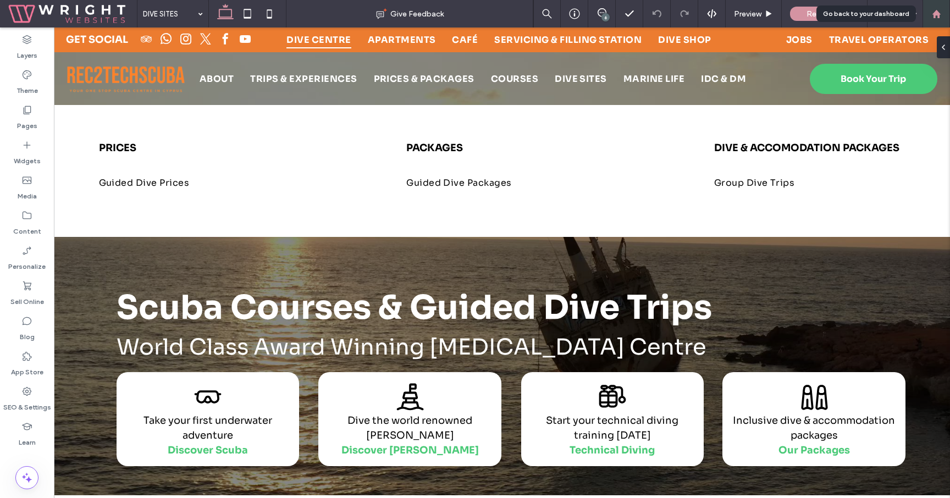
click at [939, 15] on use at bounding box center [936, 13] width 8 height 8
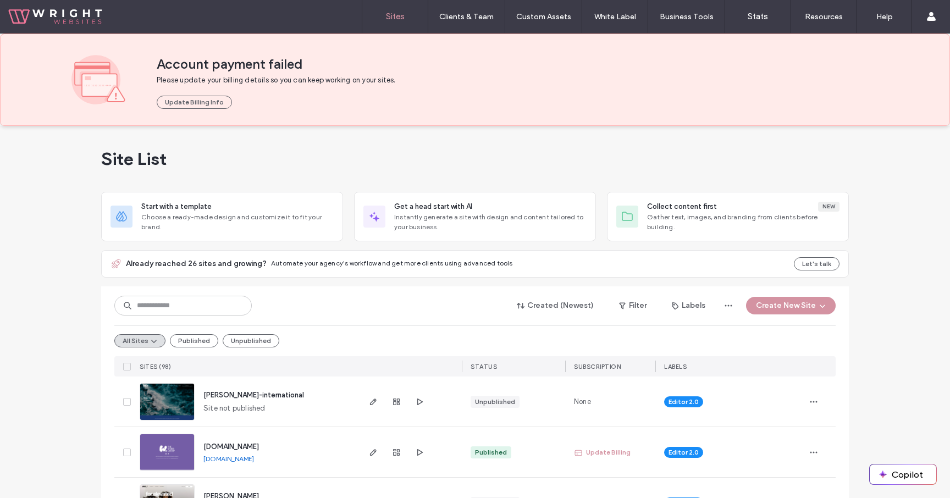
click at [302, 142] on div "Site List" at bounding box center [475, 159] width 748 height 66
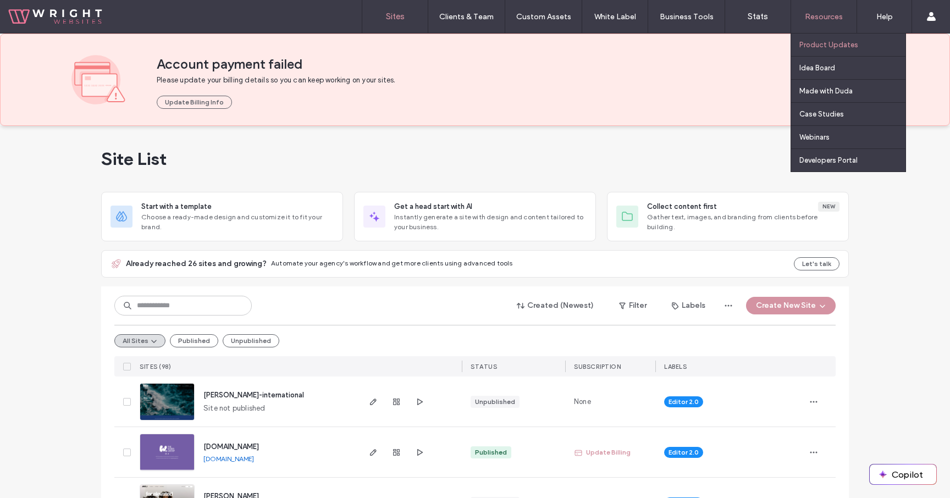
click at [835, 46] on label "Product Updates" at bounding box center [829, 45] width 59 height 8
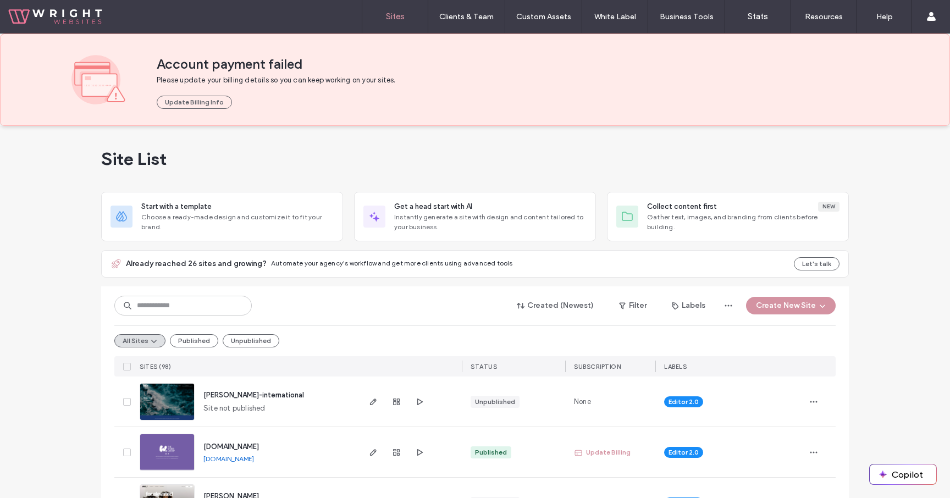
click at [362, 174] on div "Site List" at bounding box center [475, 159] width 748 height 66
